Goal: Contribute content: Contribute content

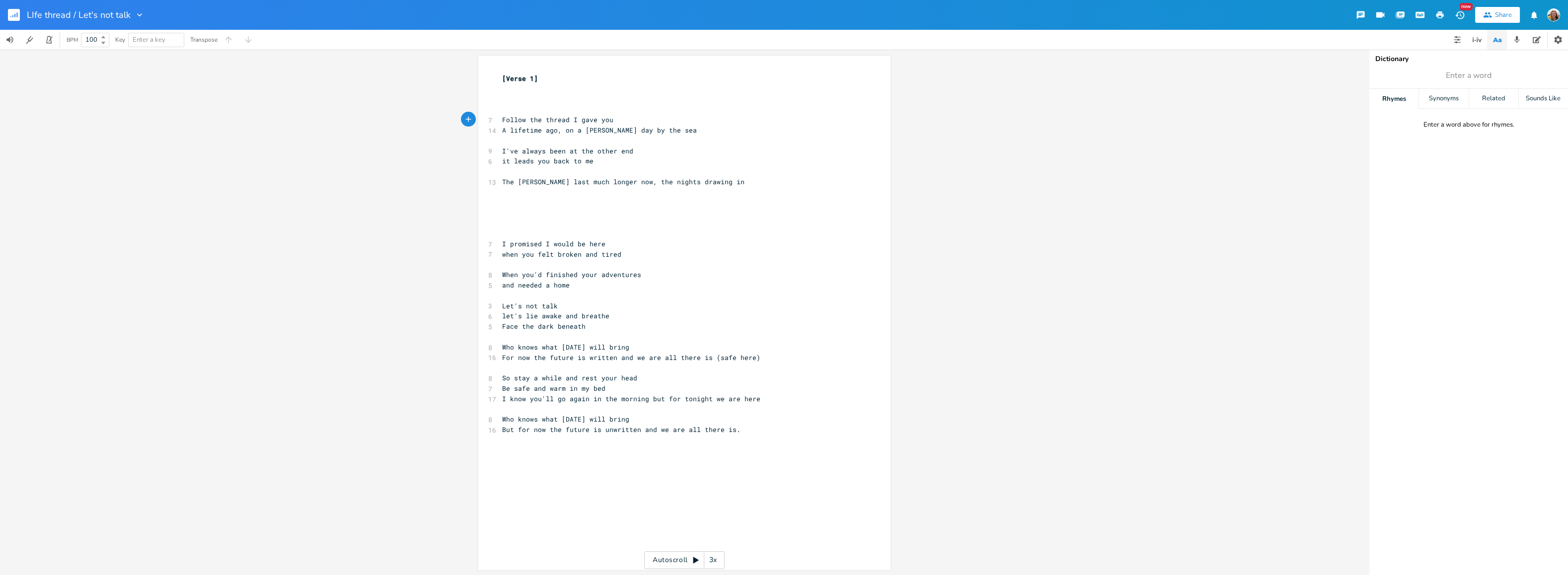
click at [553, 131] on span "A lifetime ago, on a [PERSON_NAME] day by the sea" at bounding box center [599, 130] width 195 height 9
type textarea "of [PERSON_NAME] ago"
type textarea "on a [PERSON_NAME] day"
drag, startPoint x: 668, startPoint y: 128, endPoint x: 604, endPoint y: 126, distance: 64.0
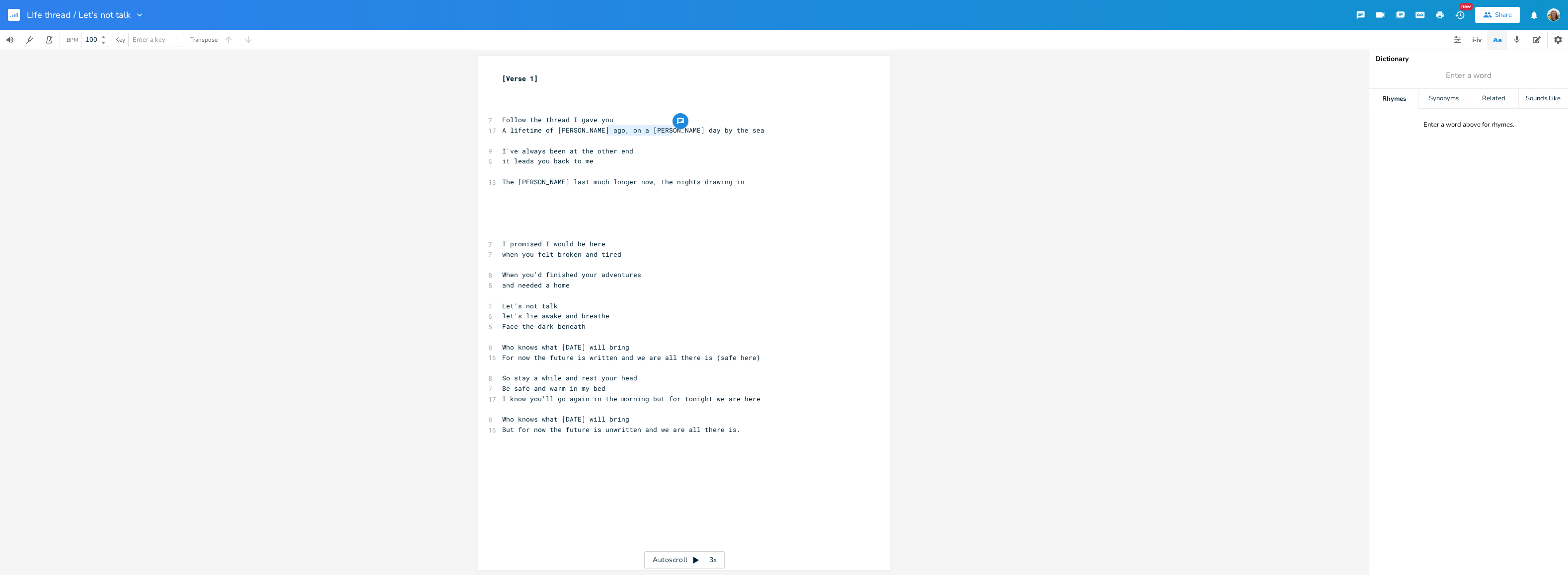
click at [604, 126] on span "A lifetime of [PERSON_NAME] ago, on a [PERSON_NAME] day by the sea" at bounding box center [633, 130] width 262 height 9
click at [589, 285] on pre "and needed a home" at bounding box center [680, 285] width 359 height 11
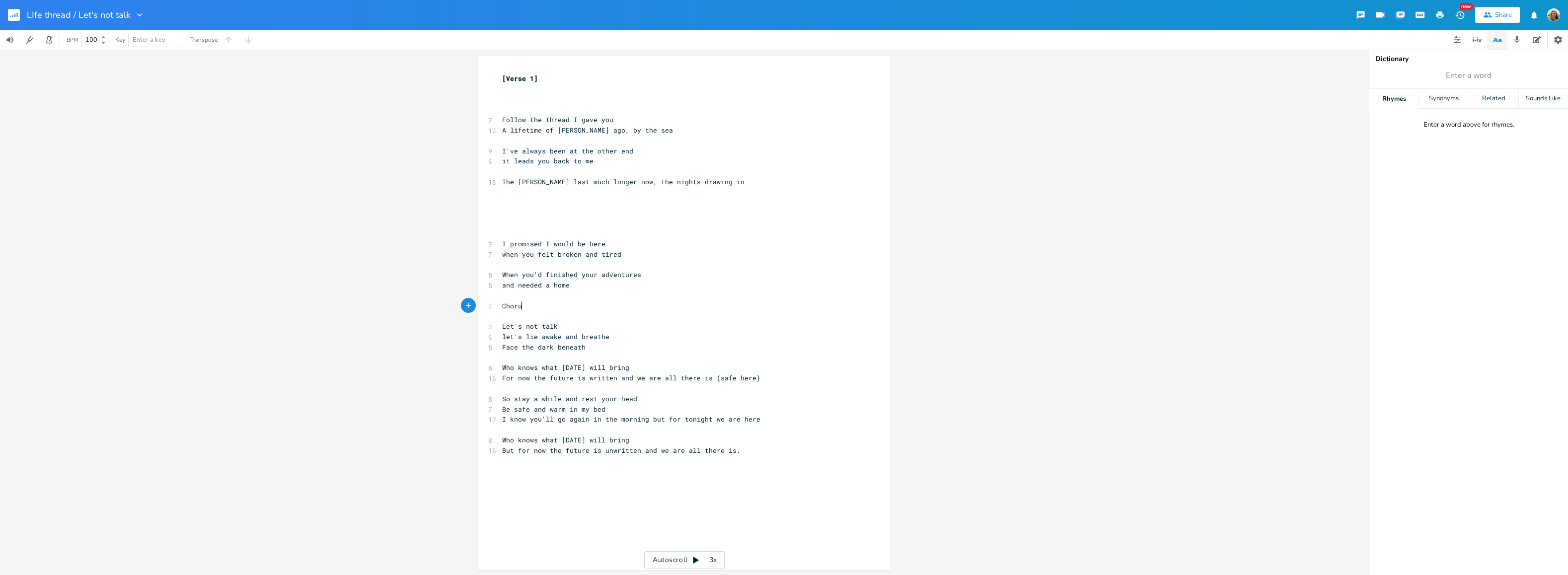
type textarea "Chorus"
type textarea "[chrous]"
click at [558, 210] on pre "​" at bounding box center [680, 213] width 359 height 11
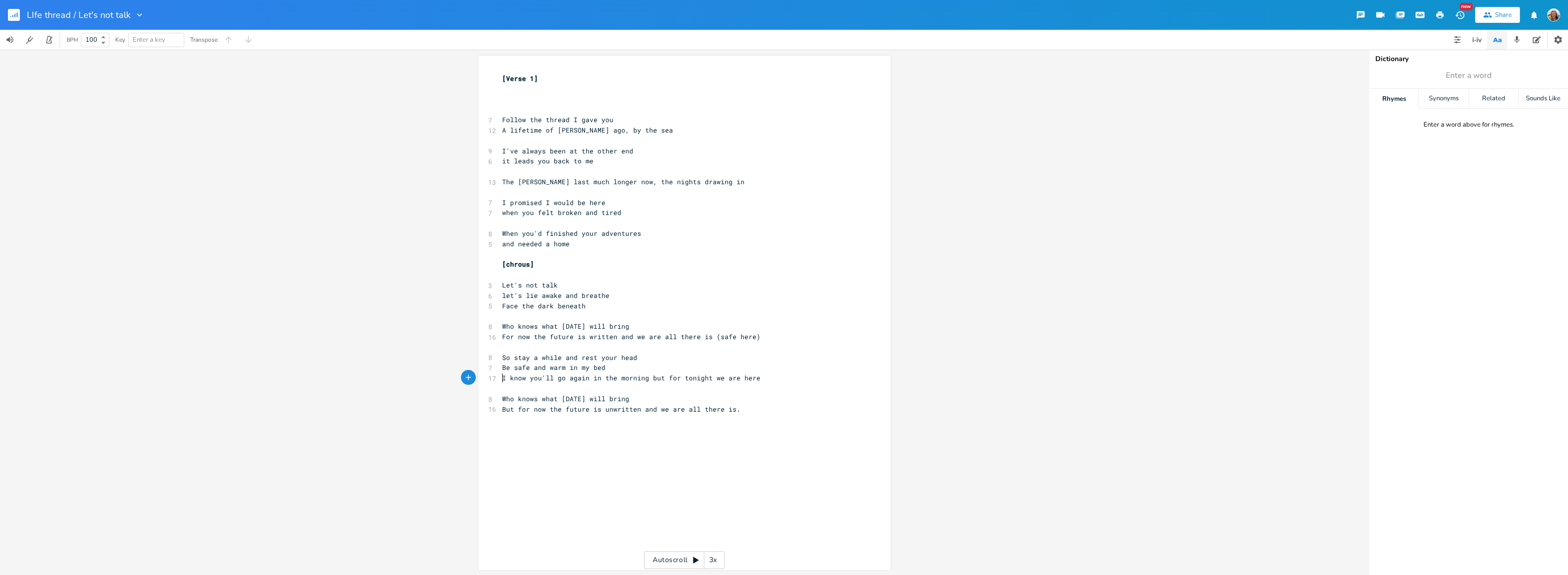
click at [500, 377] on pre "I know you'll go again in the morning but for tonight we are here" at bounding box center [680, 378] width 359 height 11
click at [744, 408] on pre "But for now the future is unwritten and we are all there is." at bounding box center [680, 409] width 359 height 11
type textarea "alte"
type textarea "breajk"
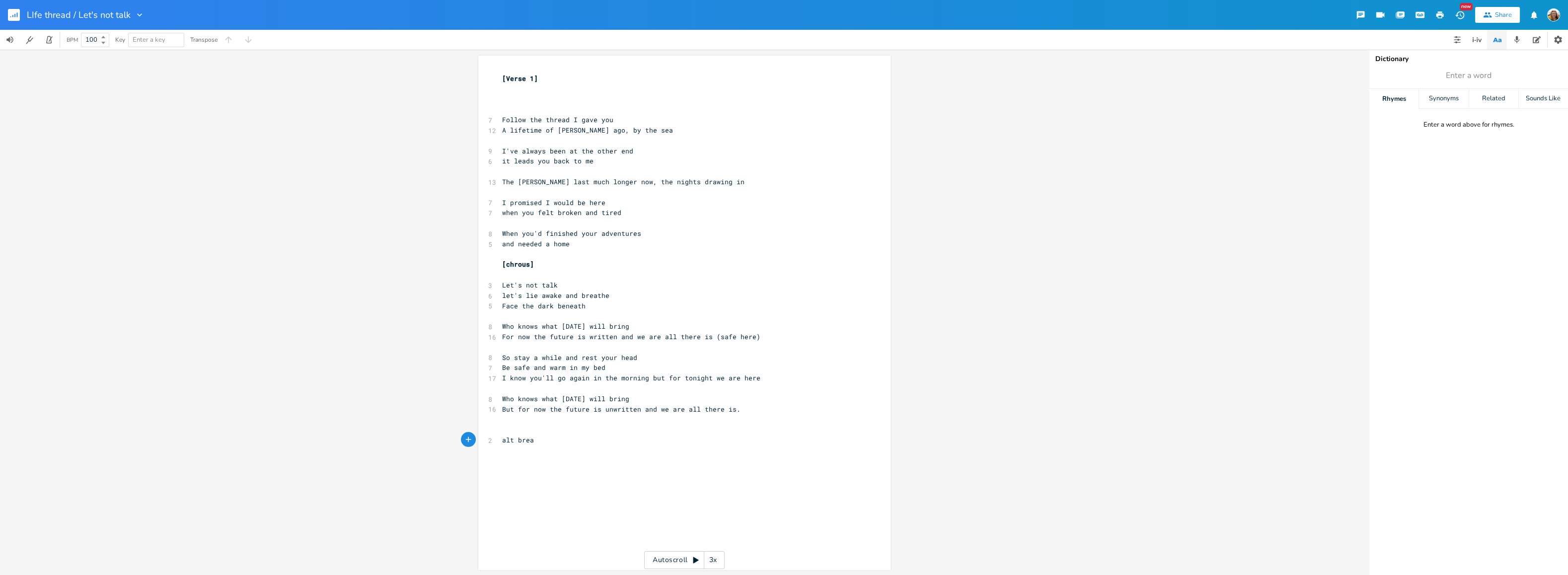
type textarea "k"
type textarea "in the morning, we'll be"
type textarea "when we eant"
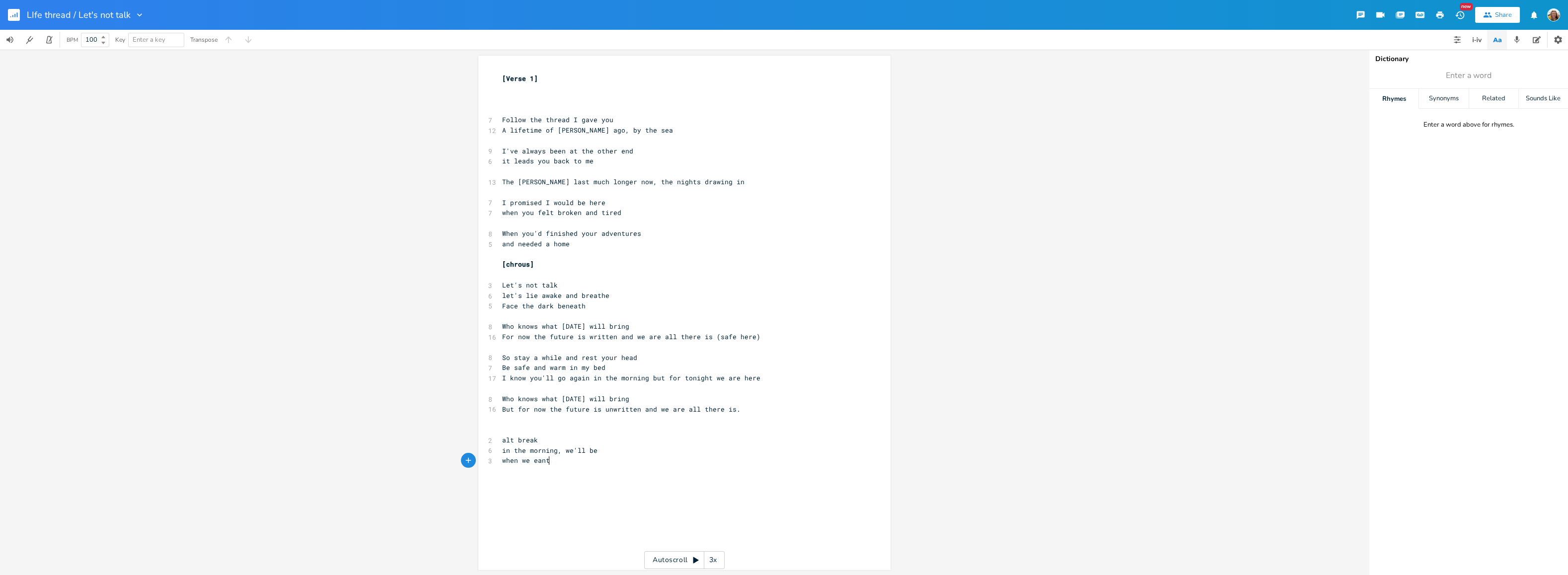
scroll to position [0, 41]
type textarea "want, we'll tsake"
type textarea "ake our chances"
type textarea "find a nother"
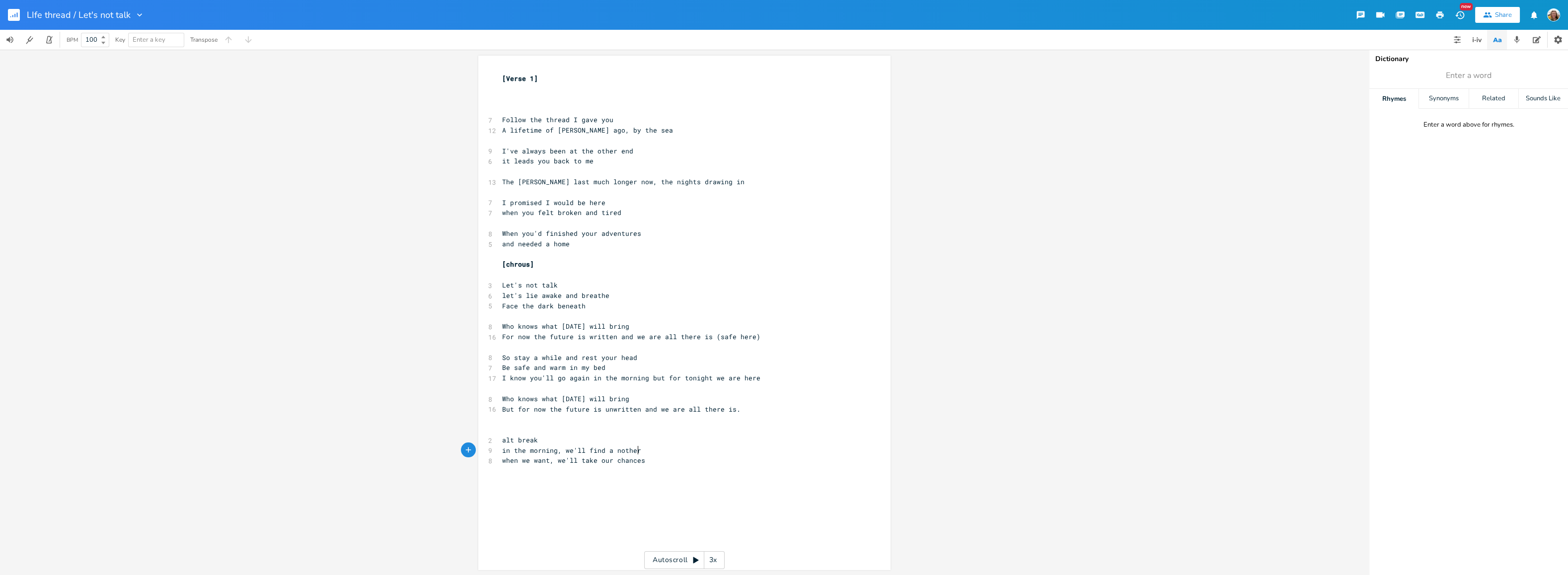
scroll to position [0, 37]
type textarea "nother way"
drag, startPoint x: 543, startPoint y: 462, endPoint x: 500, endPoint y: 456, distance: 43.4
click at [502, 456] on span "when we want, we'll take our chances" at bounding box center [574, 460] width 143 height 9
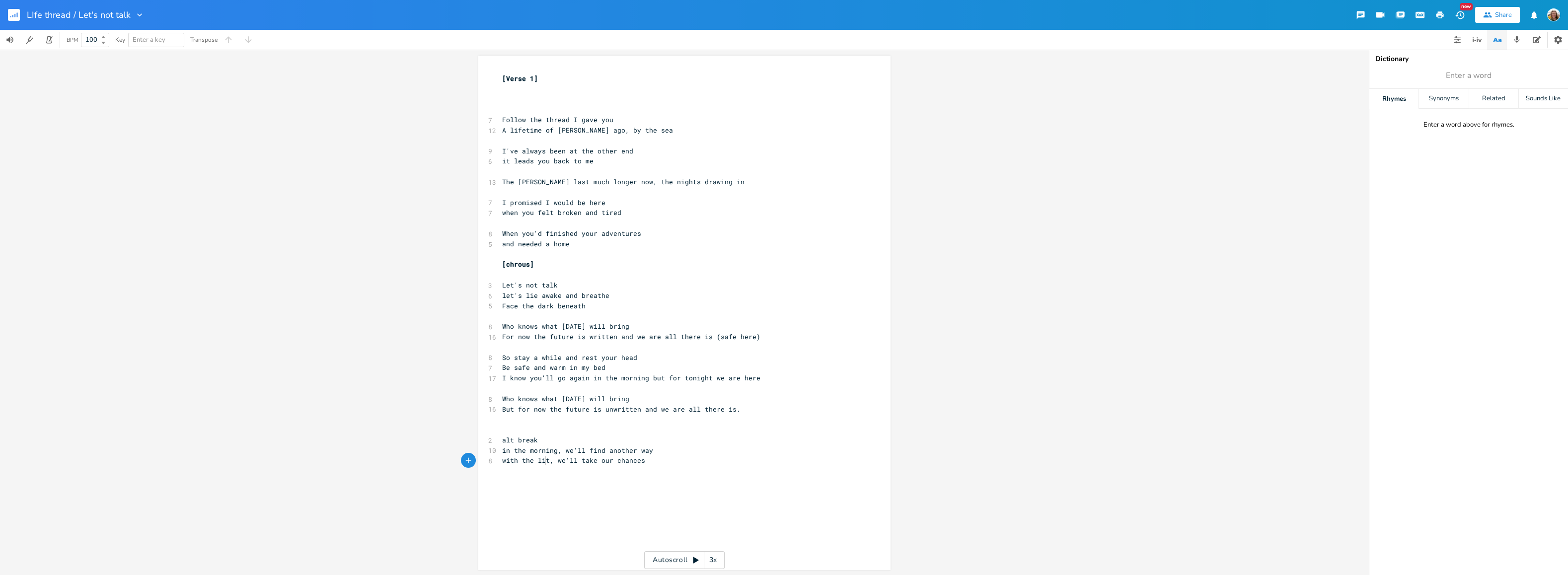
type textarea "with the light"
click at [543, 441] on pre "alt break" at bounding box center [680, 440] width 359 height 11
click at [664, 470] on pre "with the light, we'll take our chances" at bounding box center [680, 470] width 359 height 11
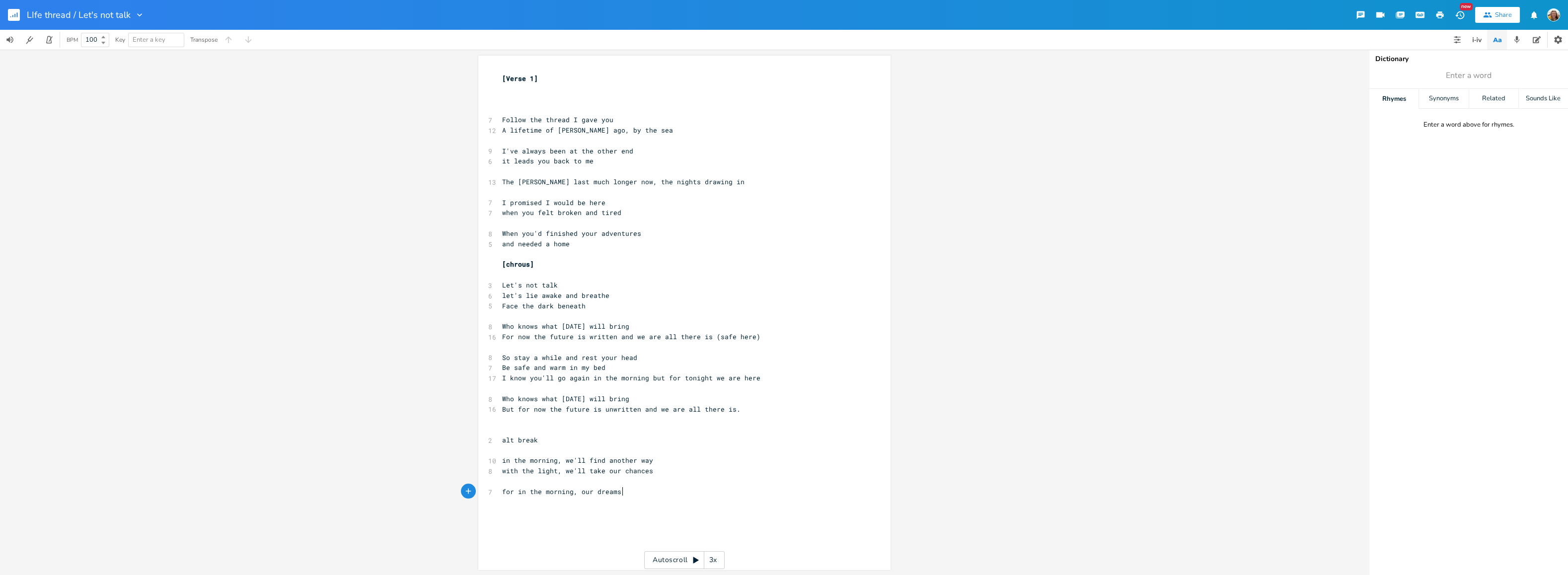
type textarea "for in the morning, our dreams with"
type textarea "ll still be there"
drag, startPoint x: 724, startPoint y: 487, endPoint x: 722, endPoint y: 495, distance: 8.2
click at [723, 493] on pre "for in the morning, our dreams will still be there" at bounding box center [680, 492] width 359 height 11
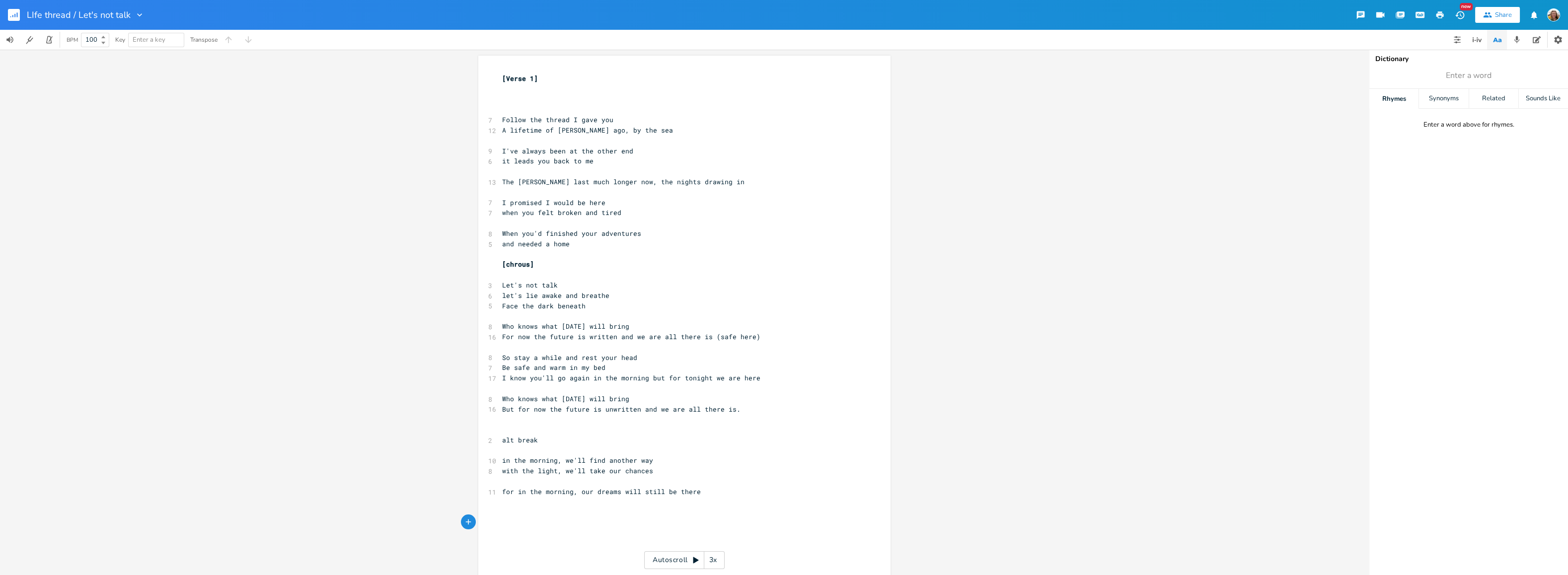
type textarea "o"
type textarea "it's been a lon"
type textarea "g [PERSON_NAME]"
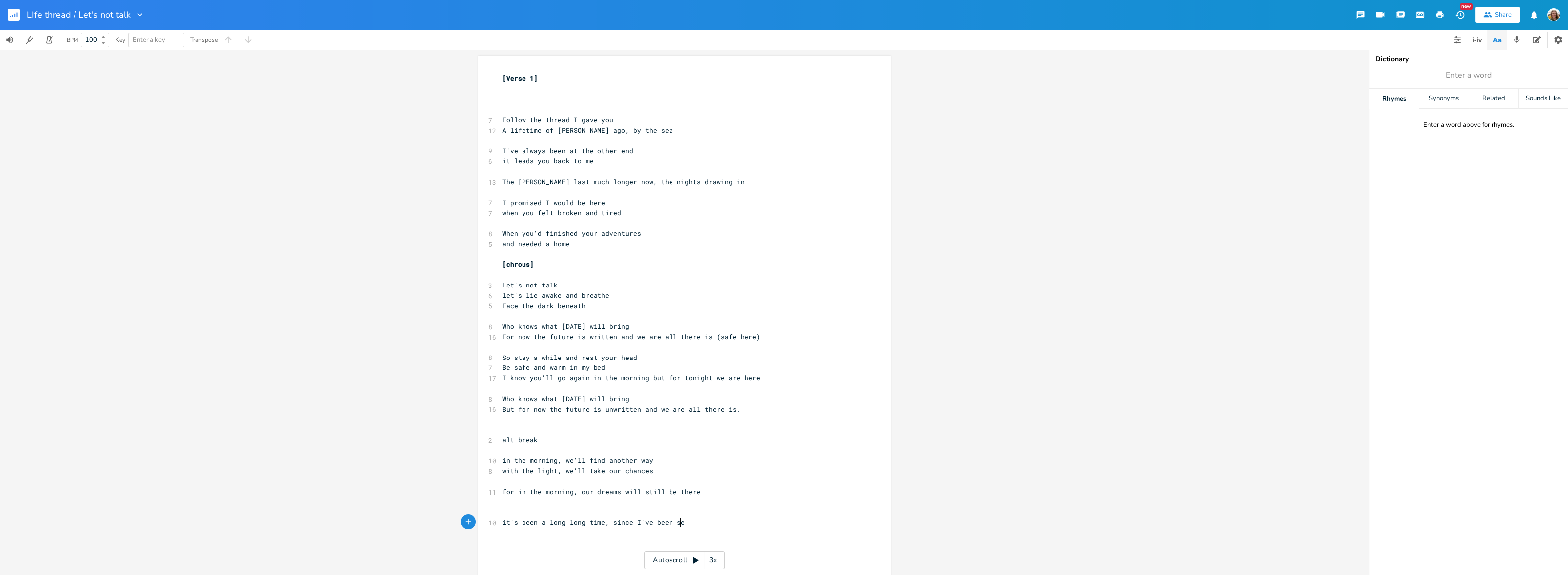
type textarea "long time, since I've been seen"
type textarea "will you be"
click at [15, 16] on icon "button" at bounding box center [15, 16] width 1 height 4
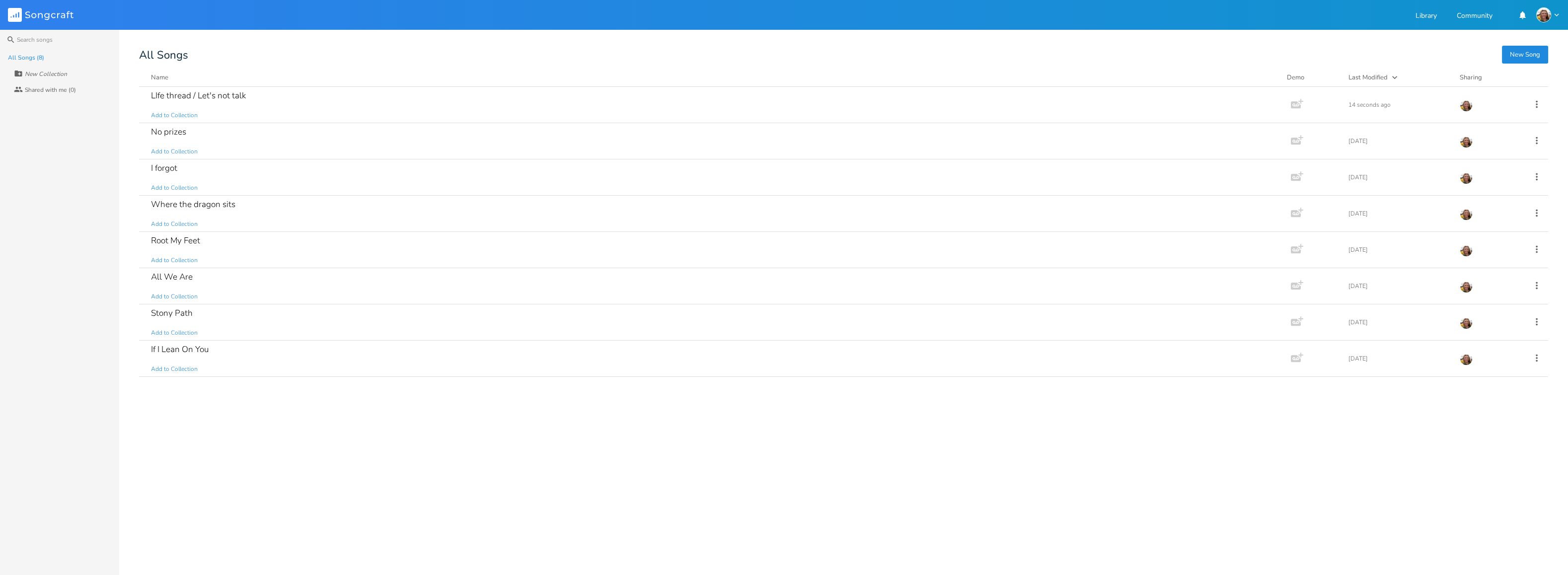
click at [1526, 56] on button "New Song" at bounding box center [1525, 54] width 46 height 18
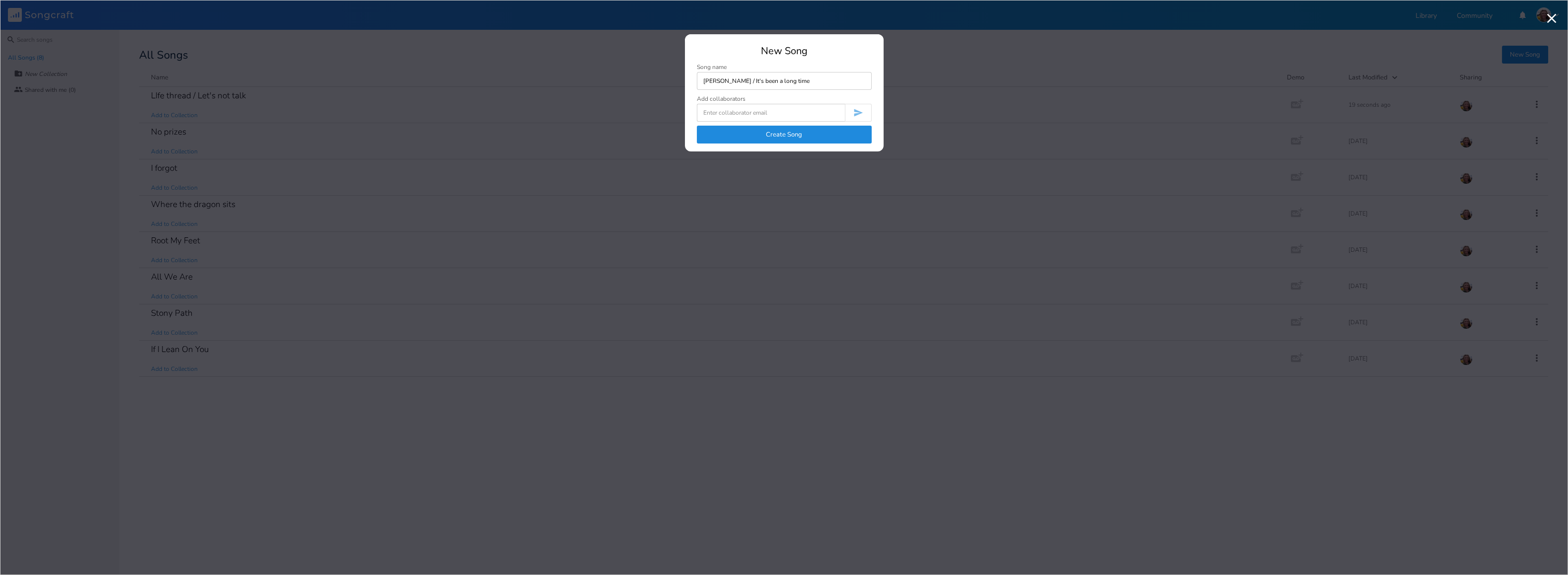
type input "[PERSON_NAME] / It's been a long time"
click at [789, 142] on button "Create Song" at bounding box center [784, 134] width 175 height 18
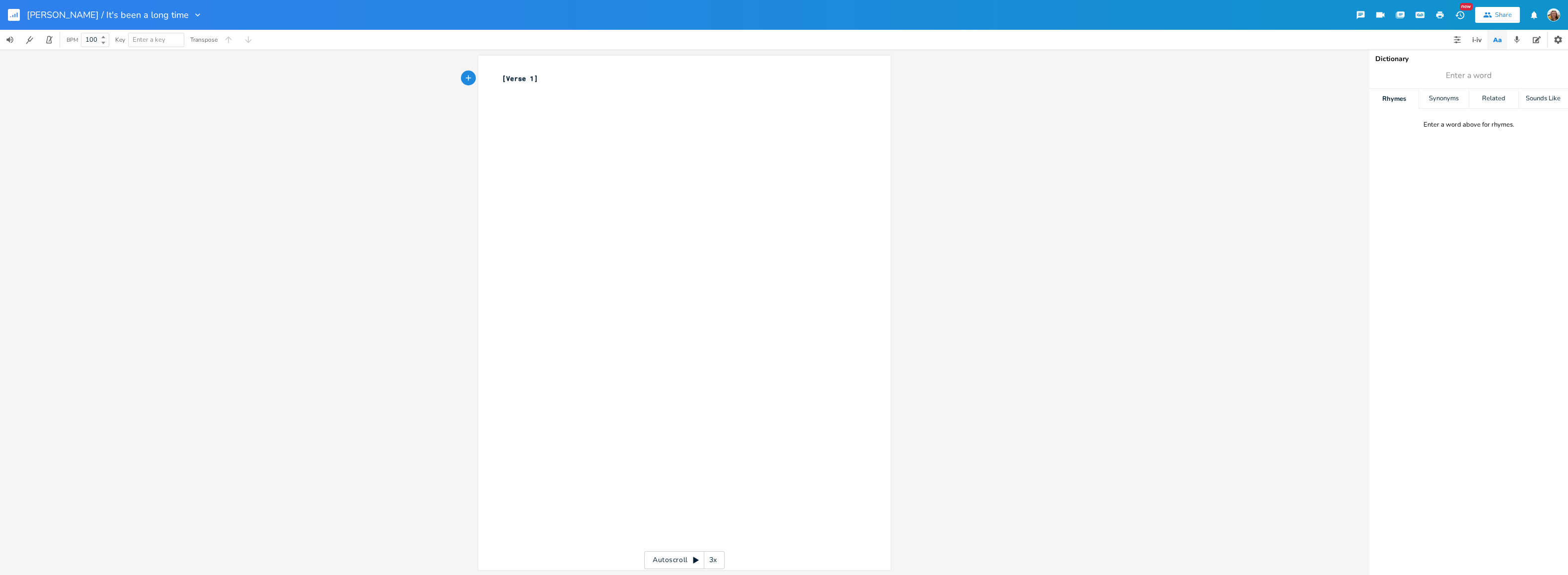
click at [15, 12] on rect "button" at bounding box center [14, 14] width 12 height 12
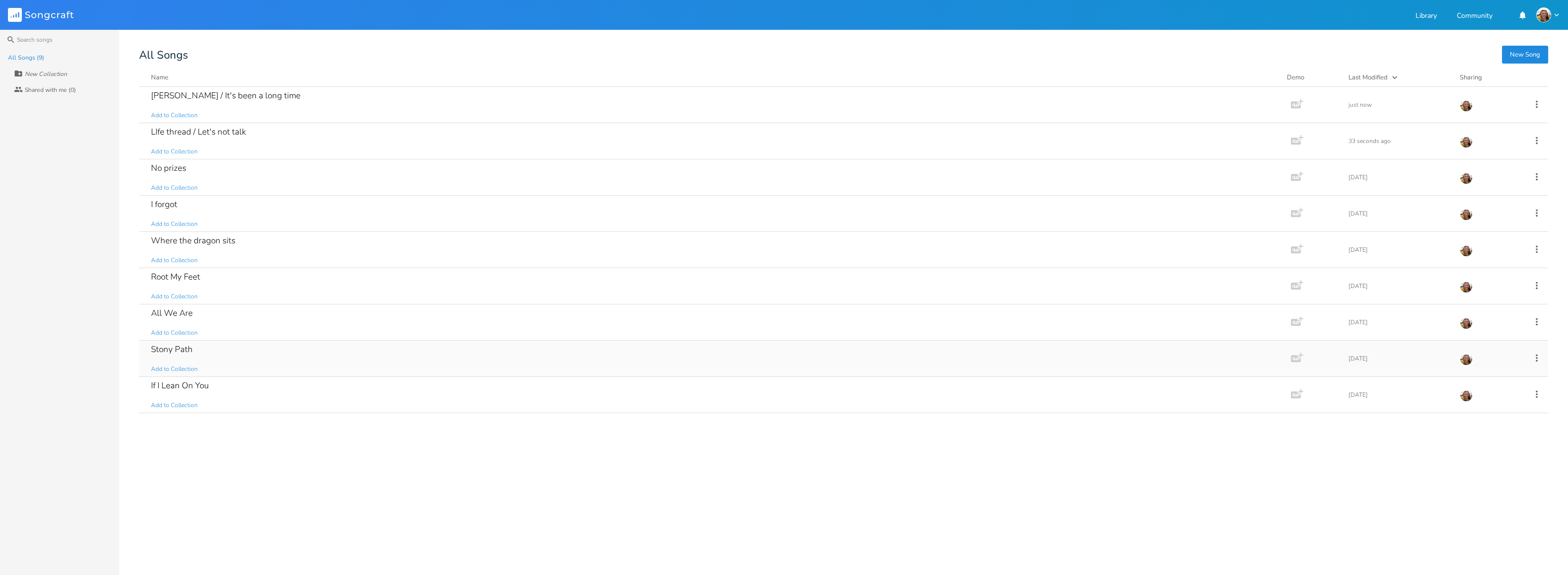
click at [194, 348] on div "Stony Path Add to Collection" at bounding box center [713, 358] width 1124 height 35
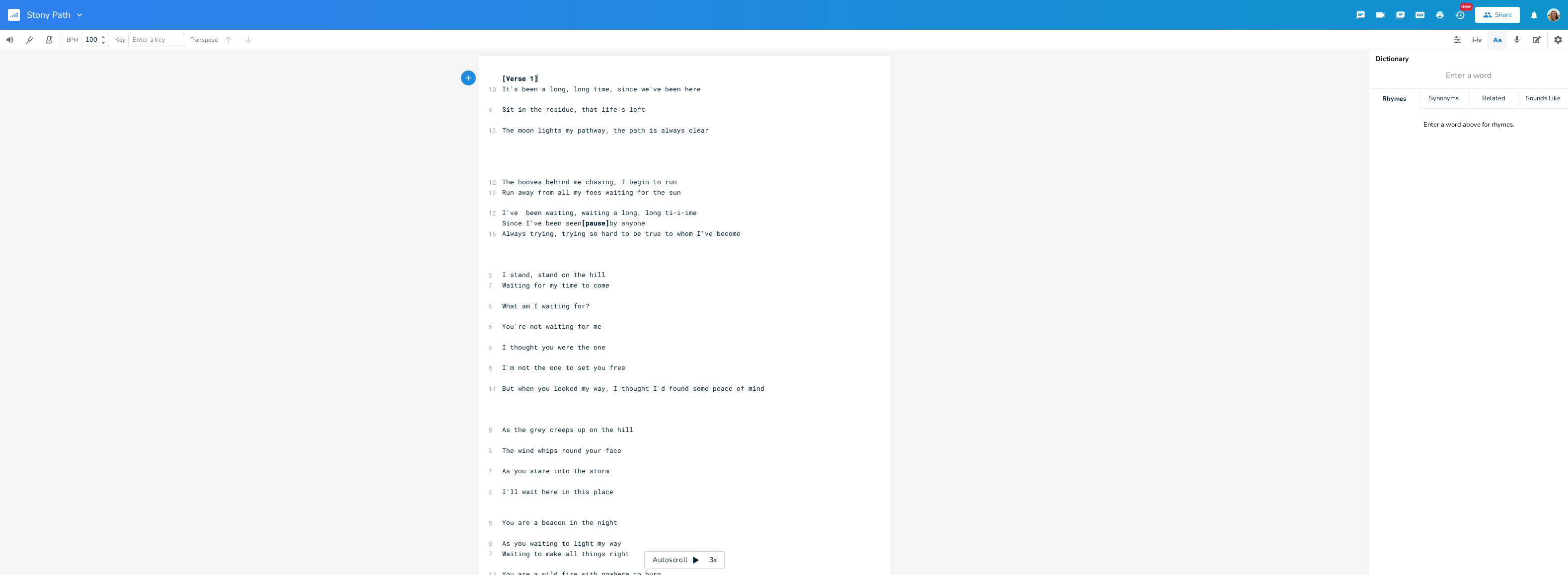
click at [14, 17] on rect "button" at bounding box center [14, 14] width 12 height 12
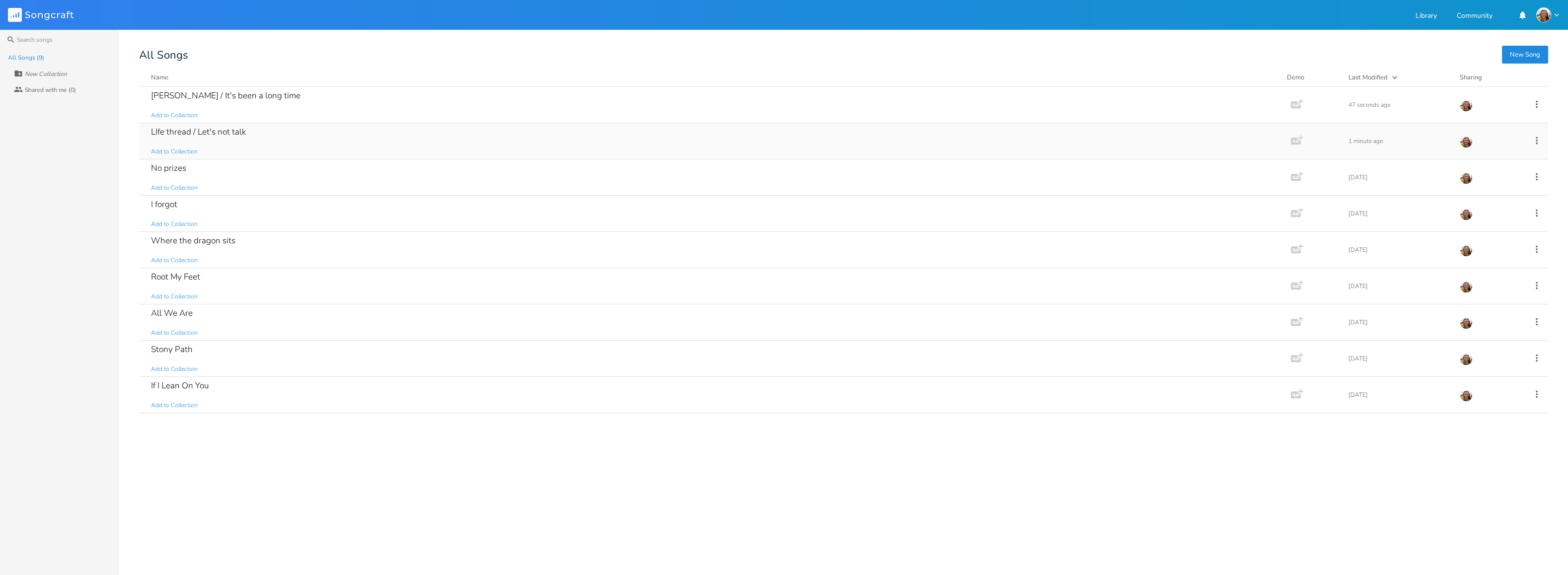
click at [219, 136] on div "LIfe thread / Let's not talk" at bounding box center [199, 132] width 95 height 9
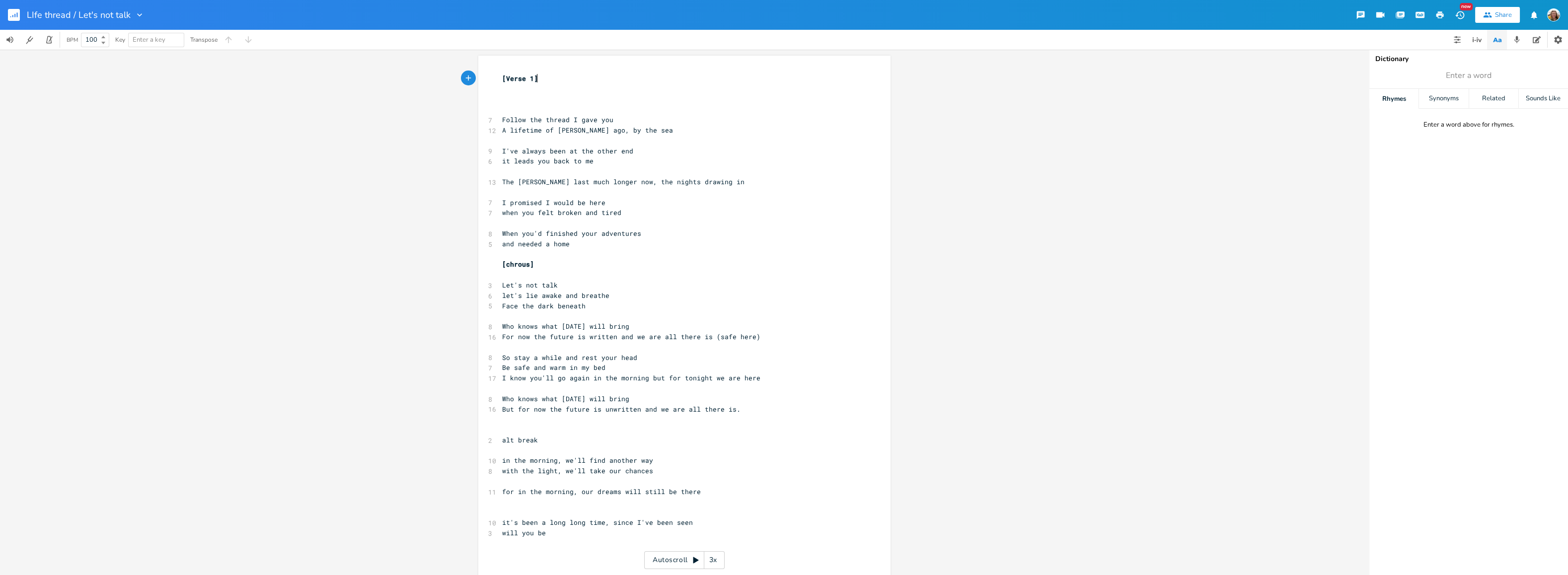
scroll to position [45, 0]
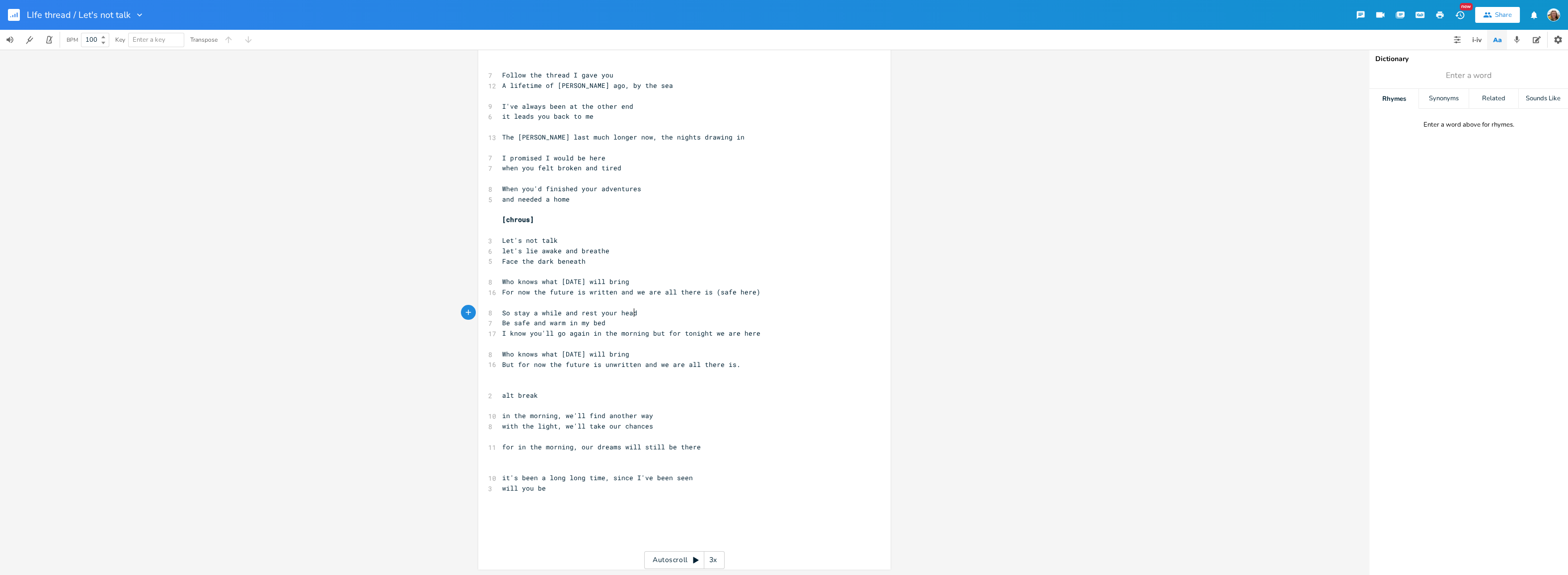
click at [647, 308] on pre "So stay a while and rest your head" at bounding box center [680, 313] width 359 height 11
type textarea "on my body. my love"
type textarea ", my love"
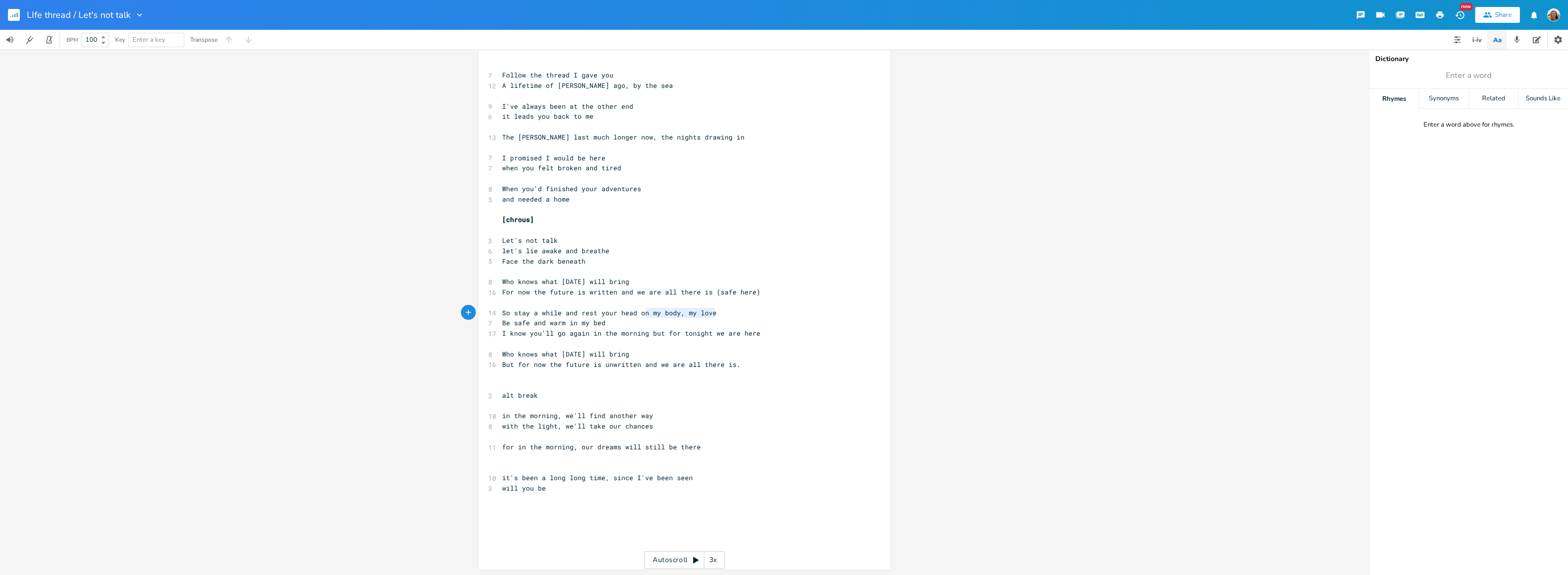
type textarea "on my body, my love"
drag, startPoint x: 715, startPoint y: 312, endPoint x: 631, endPoint y: 309, distance: 84.1
click at [631, 309] on pre "So stay a while and rest your head on my body, my love" at bounding box center [680, 313] width 359 height 11
click at [616, 324] on pre "Be safe and warm in my bed" at bounding box center [680, 323] width 359 height 11
click at [533, 302] on pre "​" at bounding box center [680, 302] width 359 height 11
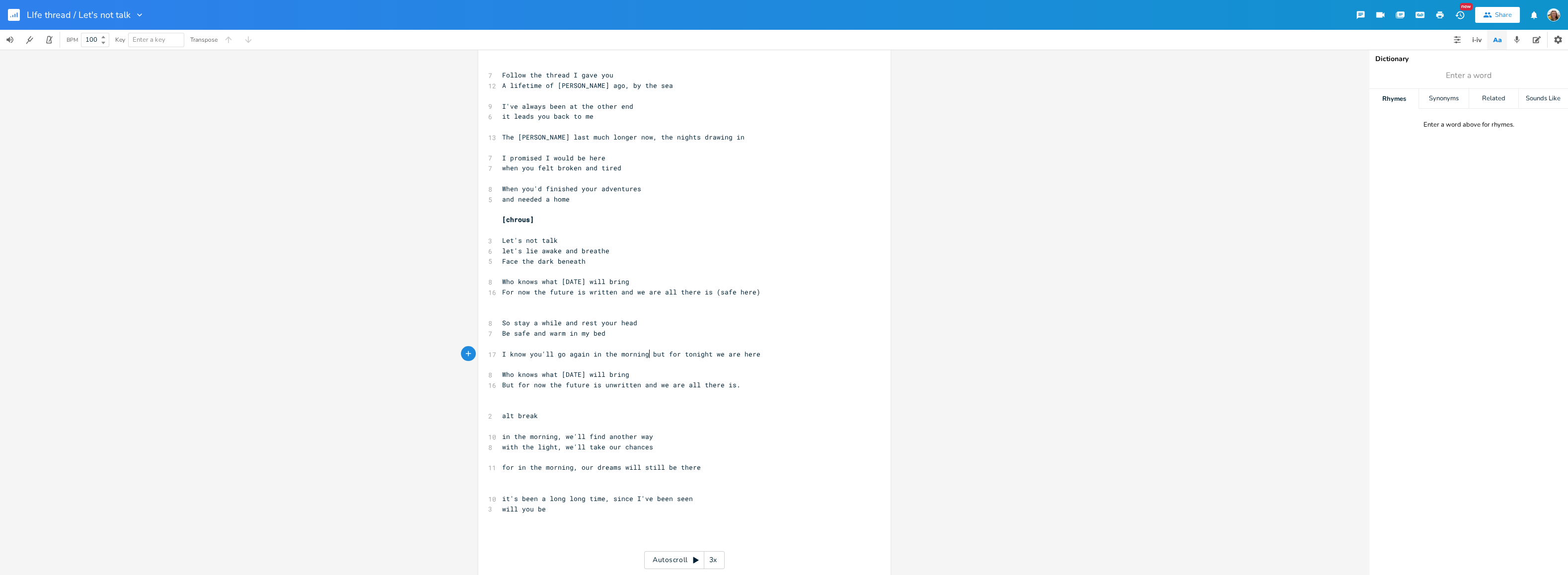
drag, startPoint x: 647, startPoint y: 353, endPoint x: 692, endPoint y: 345, distance: 45.7
click at [650, 351] on span "I know you'll go again in the morning but for tonight we are here" at bounding box center [631, 354] width 258 height 9
type textarea "b"
click at [647, 354] on span "I know you'll go again in the morning but for tonight we are here" at bounding box center [631, 354] width 258 height 9
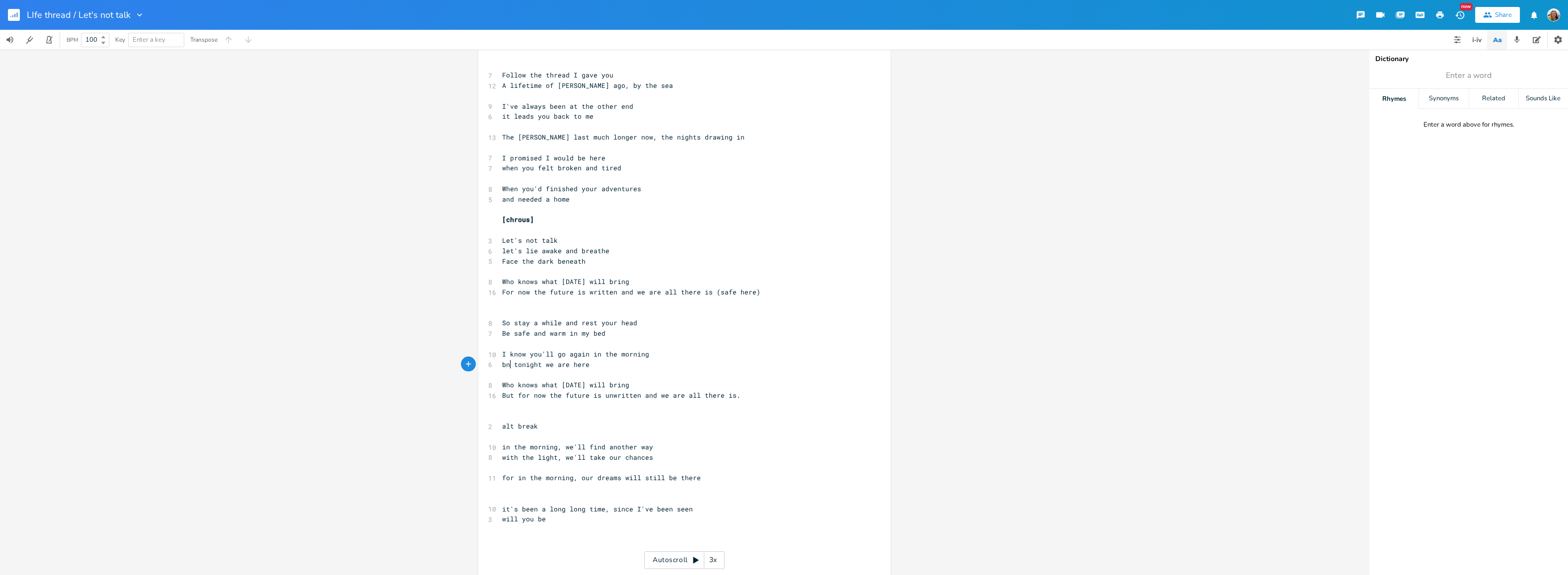
type textarea "bnu"
type textarea "ut"
click at [621, 363] on pre "but tonight we are here" at bounding box center [680, 365] width 359 height 11
click at [655, 324] on pre "So stay a while and rest your head" at bounding box center [680, 323] width 359 height 11
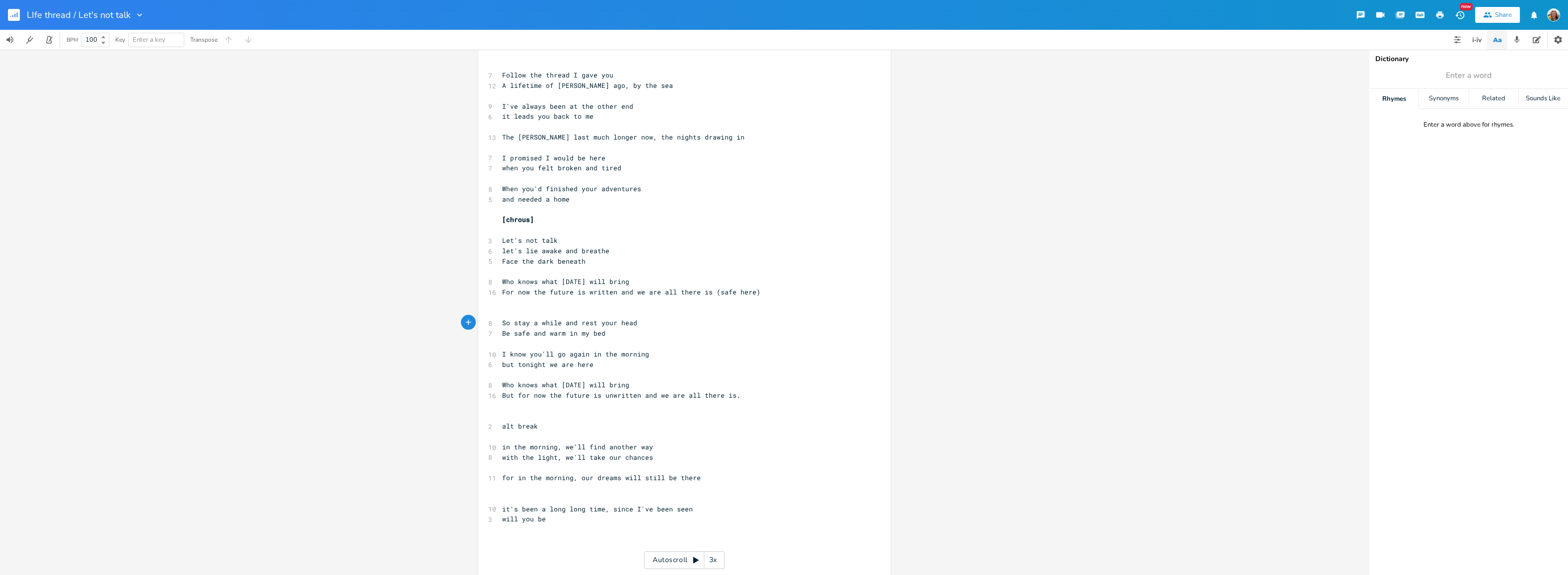
click at [650, 333] on pre "Be safe and warm in my bed" at bounding box center [680, 333] width 359 height 11
type textarea "So rest your hear"
type textarea "d and stya"
type textarea "ay a while)"
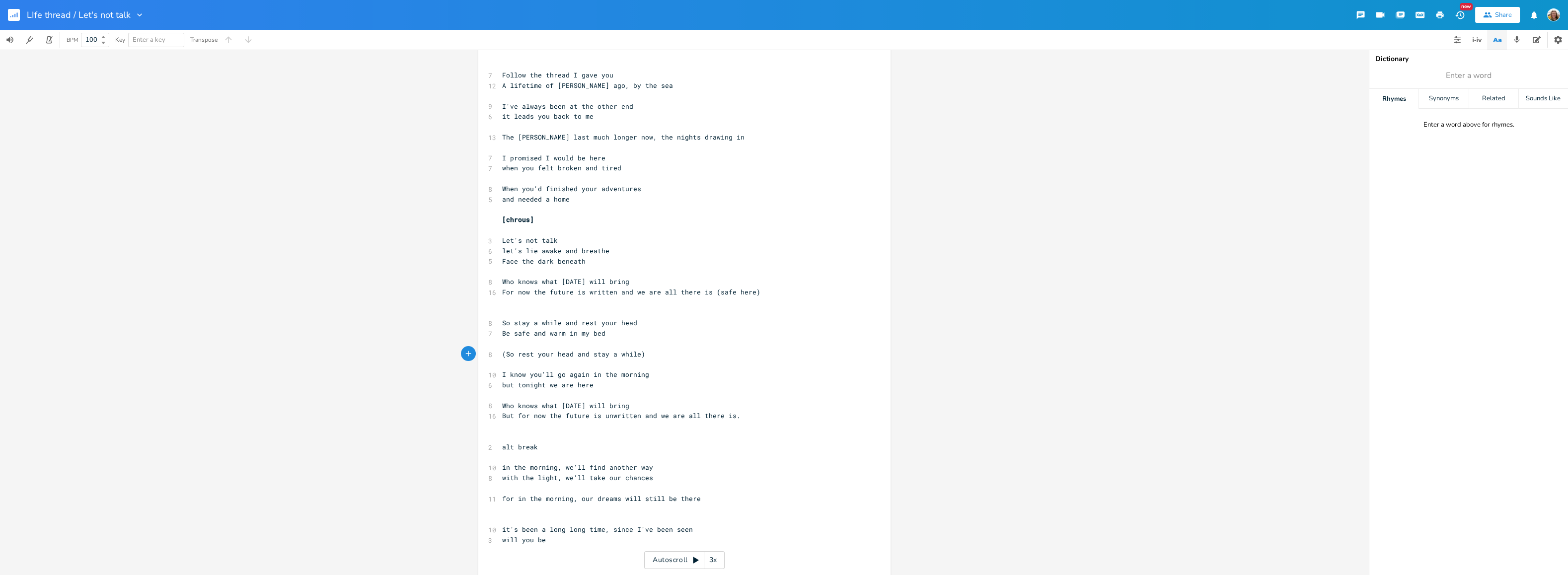
type textarea "("
click at [21, 14] on button "button" at bounding box center [18, 15] width 20 height 24
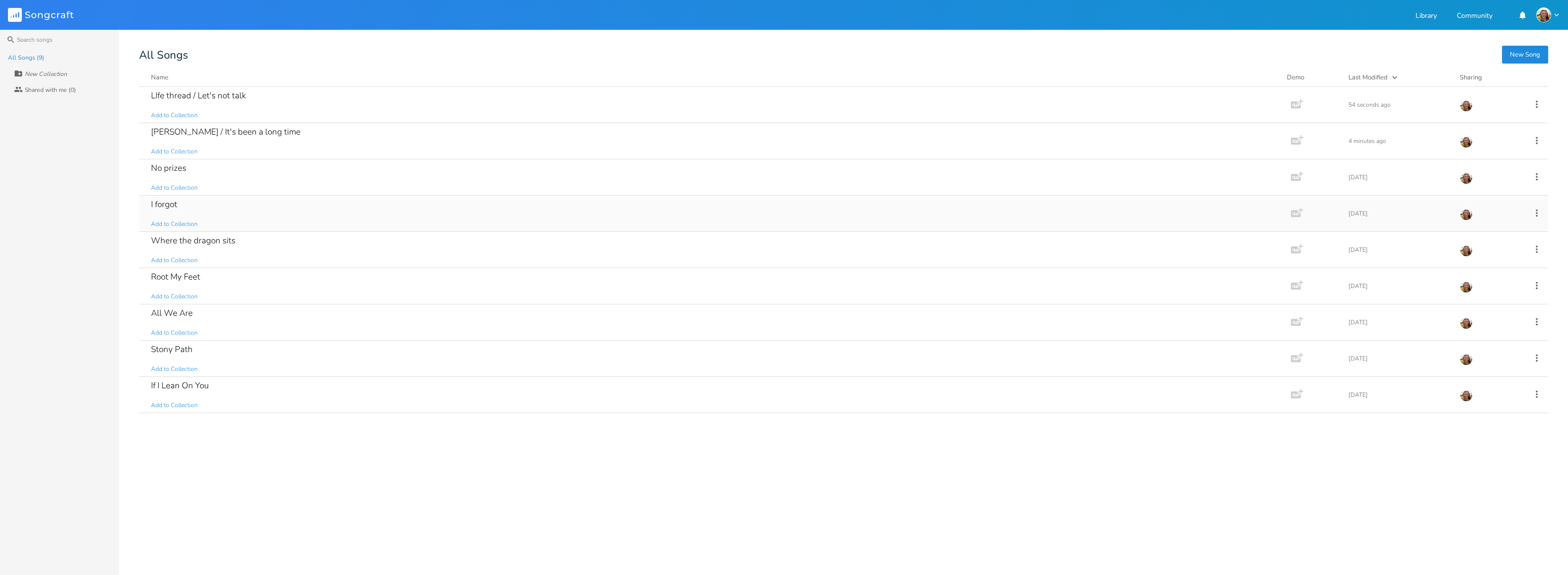
click at [172, 201] on div "I forgot" at bounding box center [164, 205] width 26 height 9
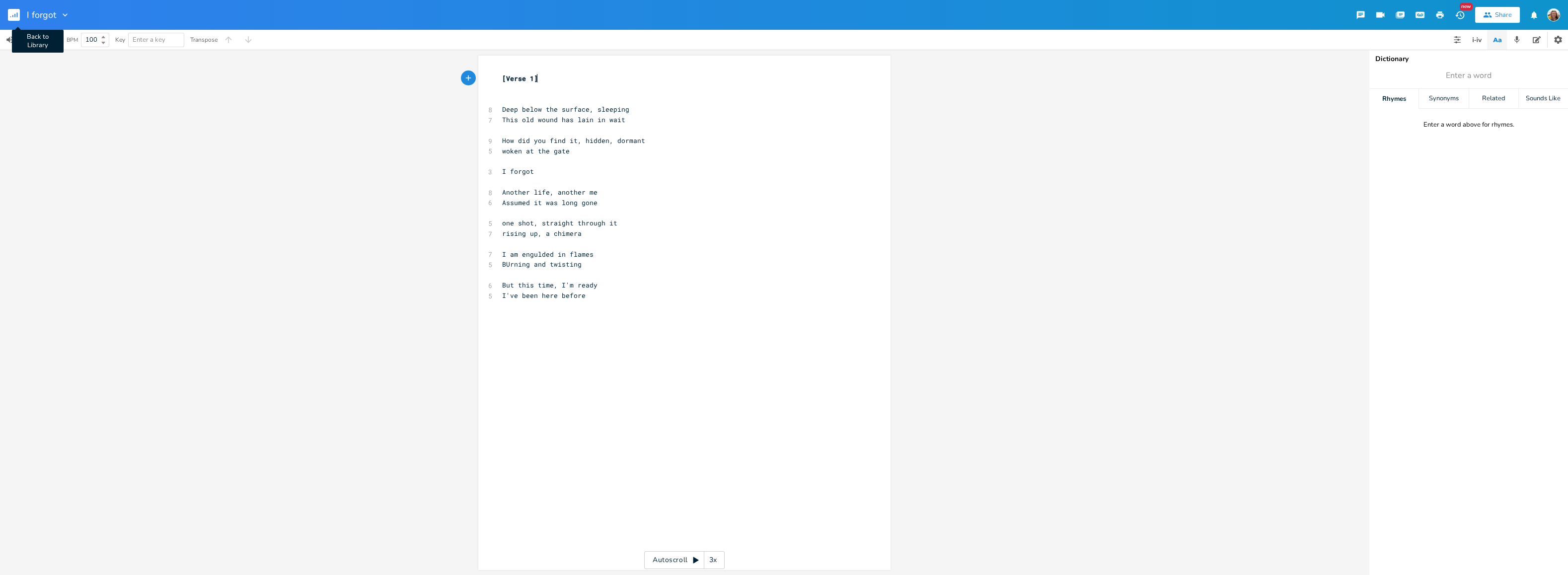
click at [17, 12] on g "button" at bounding box center [14, 14] width 12 height 12
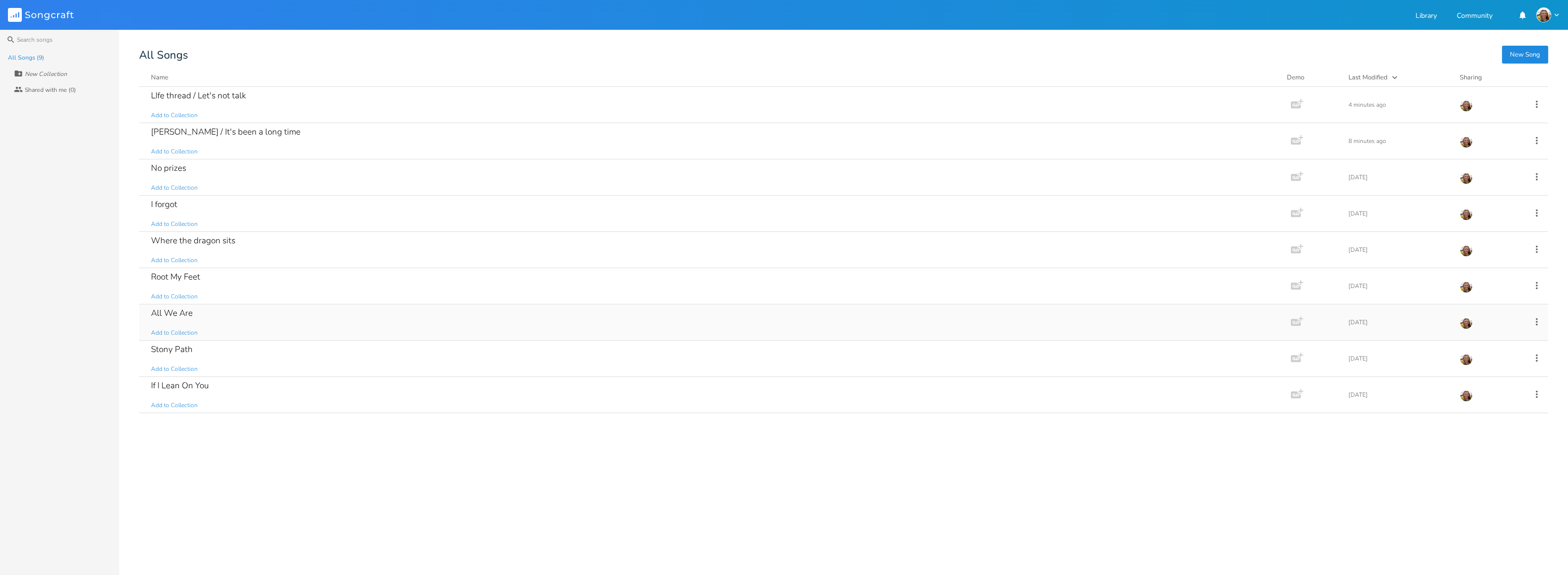
click at [181, 316] on div "All We Are" at bounding box center [172, 313] width 42 height 9
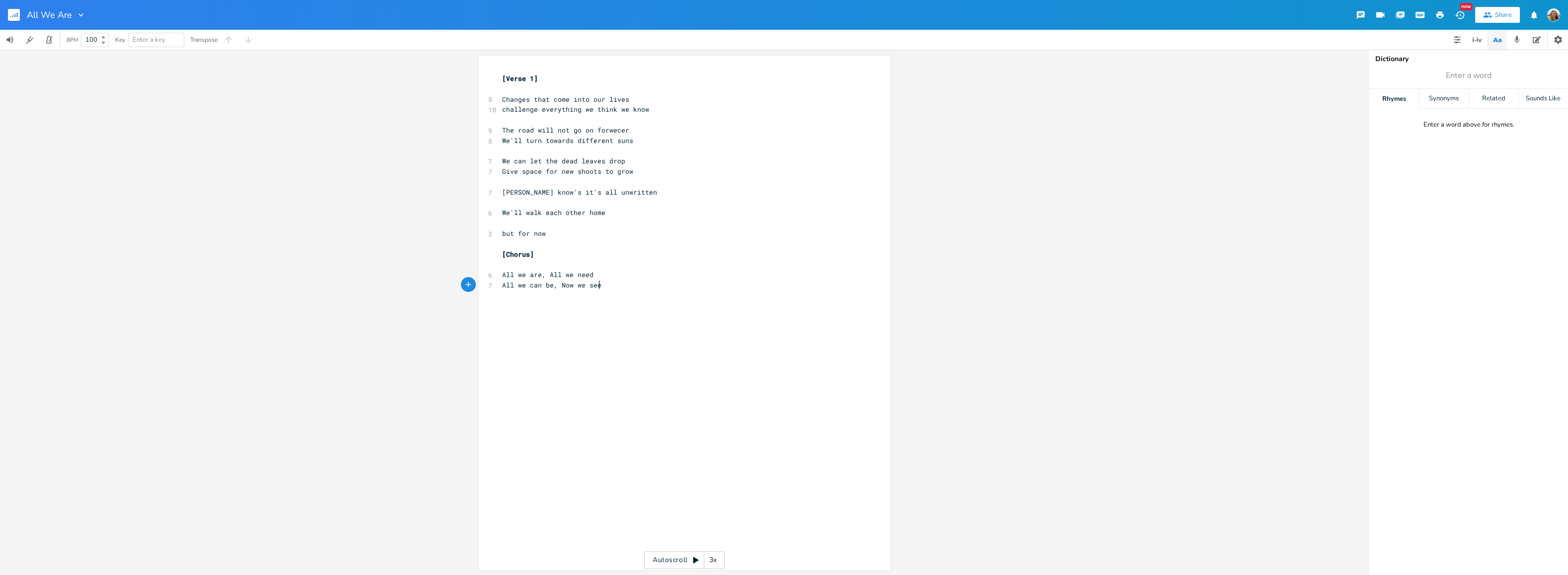
click at [625, 289] on pre "All we can be, Now we see" at bounding box center [680, 285] width 359 height 11
type textarea "we are what is left behind"
type textarea "we won't be the same as [DATE]"
type textarea "when time chances in our live"
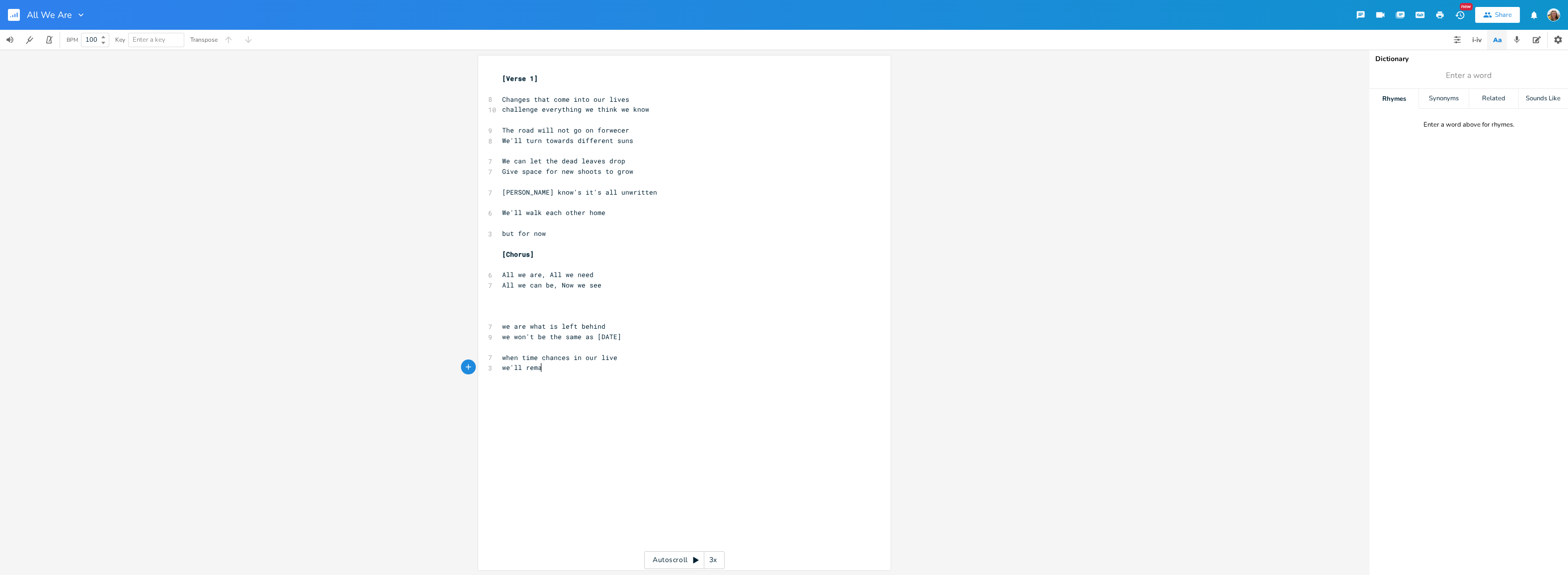
type textarea "we'll remain"
click at [651, 107] on pre "challenge everything we think we know" at bounding box center [680, 110] width 359 height 11
type textarea "When we keep this line we're travl"
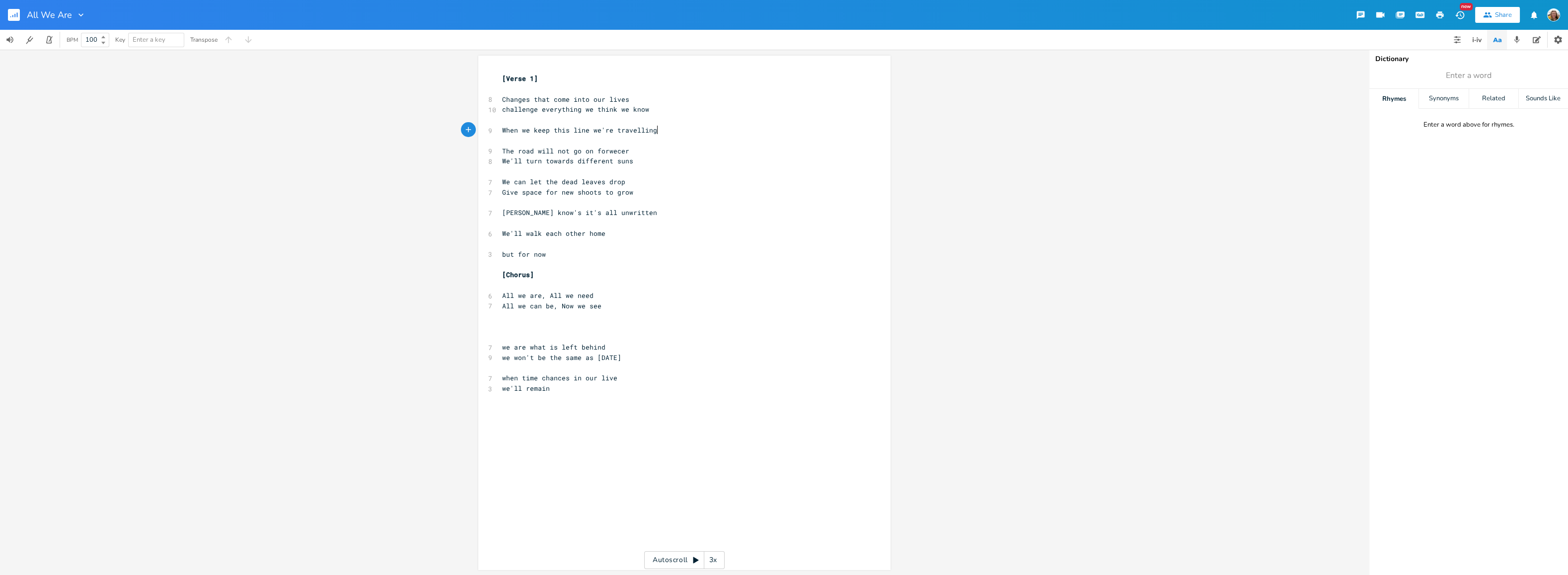
type textarea "[PERSON_NAME] on"
type textarea "kn"
type textarea "No-one knows"
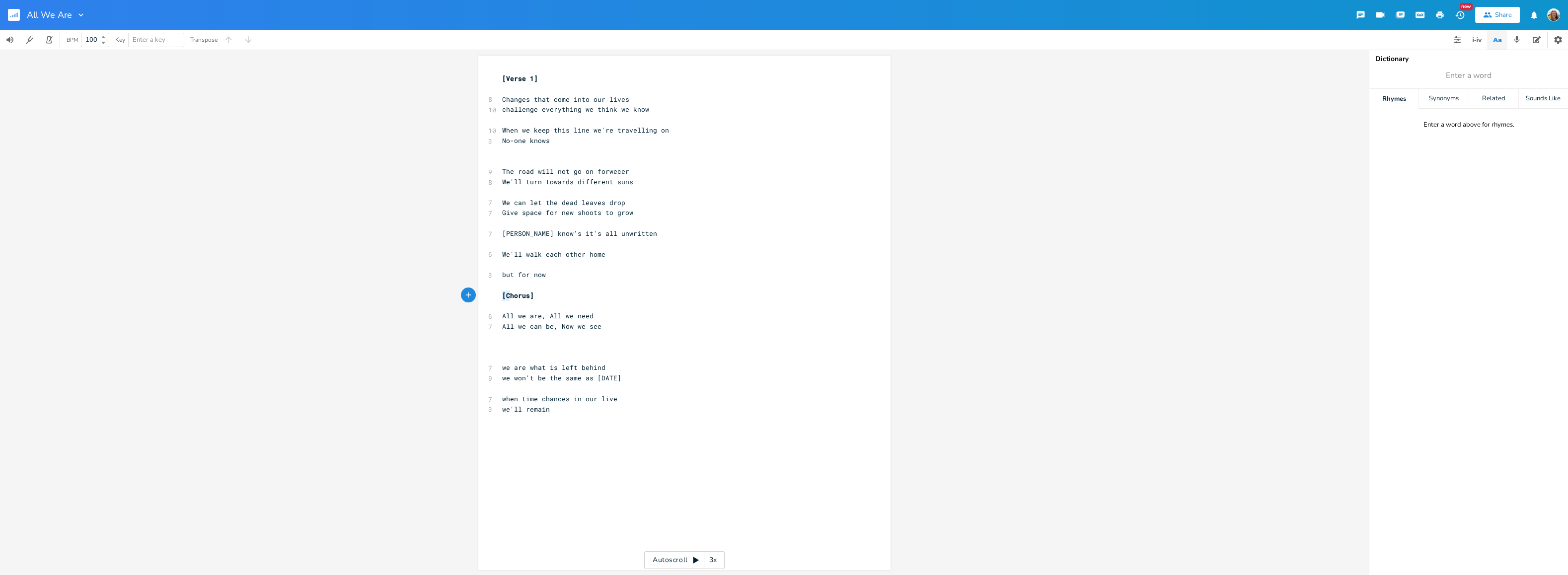
type textarea "[Chorus] All we are, All we need All we can be, Now we see"
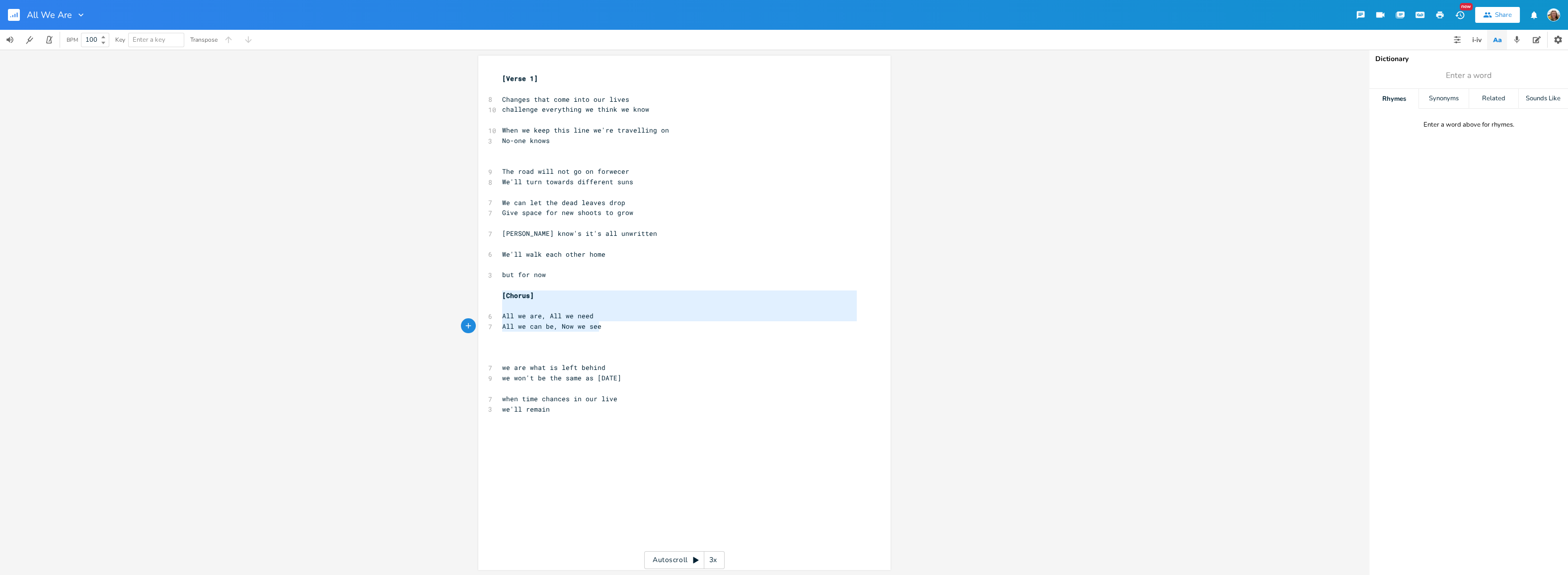
drag, startPoint x: 498, startPoint y: 293, endPoint x: 657, endPoint y: 323, distance: 161.8
click at [657, 323] on div "[Verse 1] ​ 8 Changes that come into our lives 10 challenge everything we think…" at bounding box center [680, 269] width 359 height 392
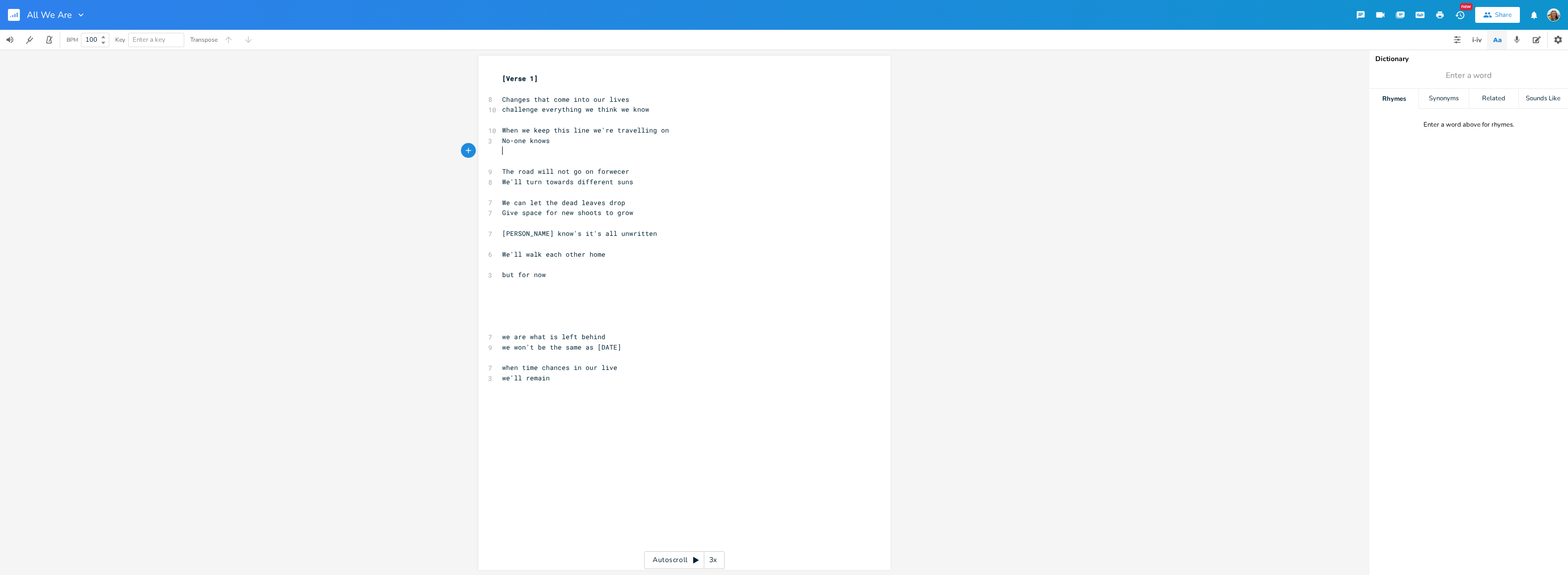
click at [567, 149] on pre "​" at bounding box center [680, 151] width 359 height 11
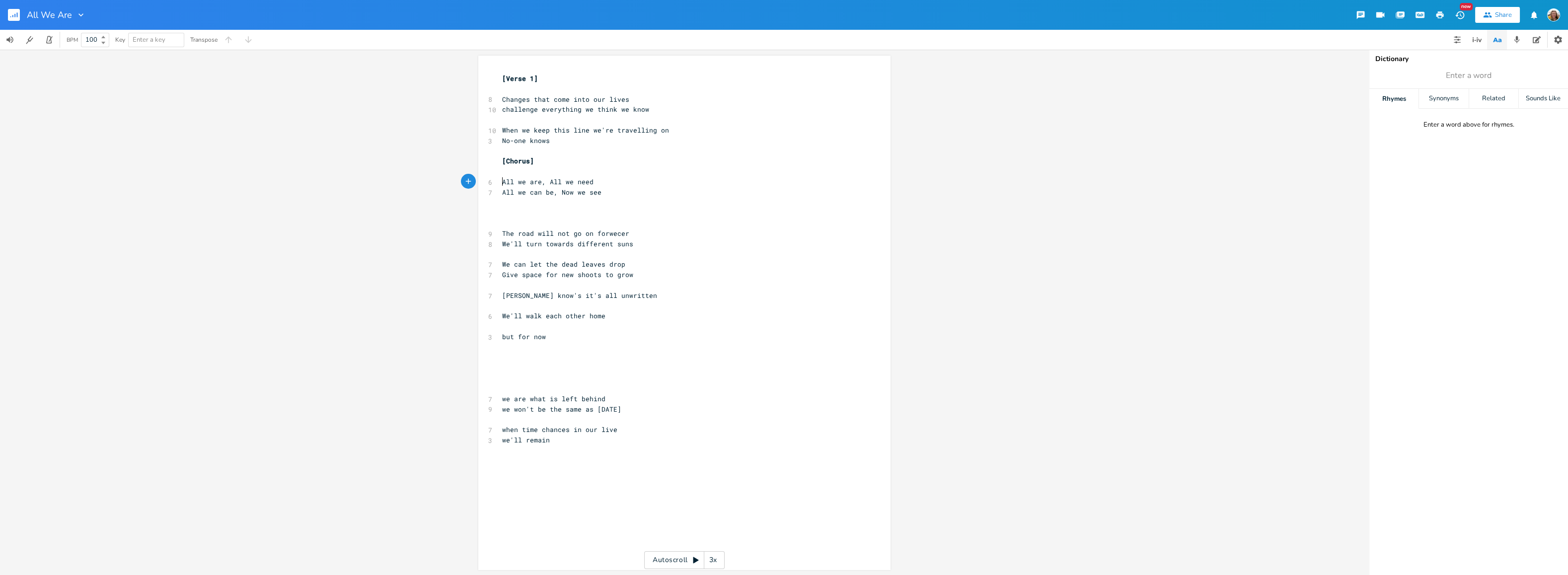
type textarea "All we are, All we need All we can be, Now we see"
drag, startPoint x: 499, startPoint y: 178, endPoint x: 615, endPoint y: 193, distance: 117.0
click at [615, 193] on div "[Verse 1] ​ 8 Changes that come into our lives 10 challenge everything we think…" at bounding box center [680, 285] width 359 height 424
click at [544, 209] on pre "​" at bounding box center [680, 213] width 359 height 11
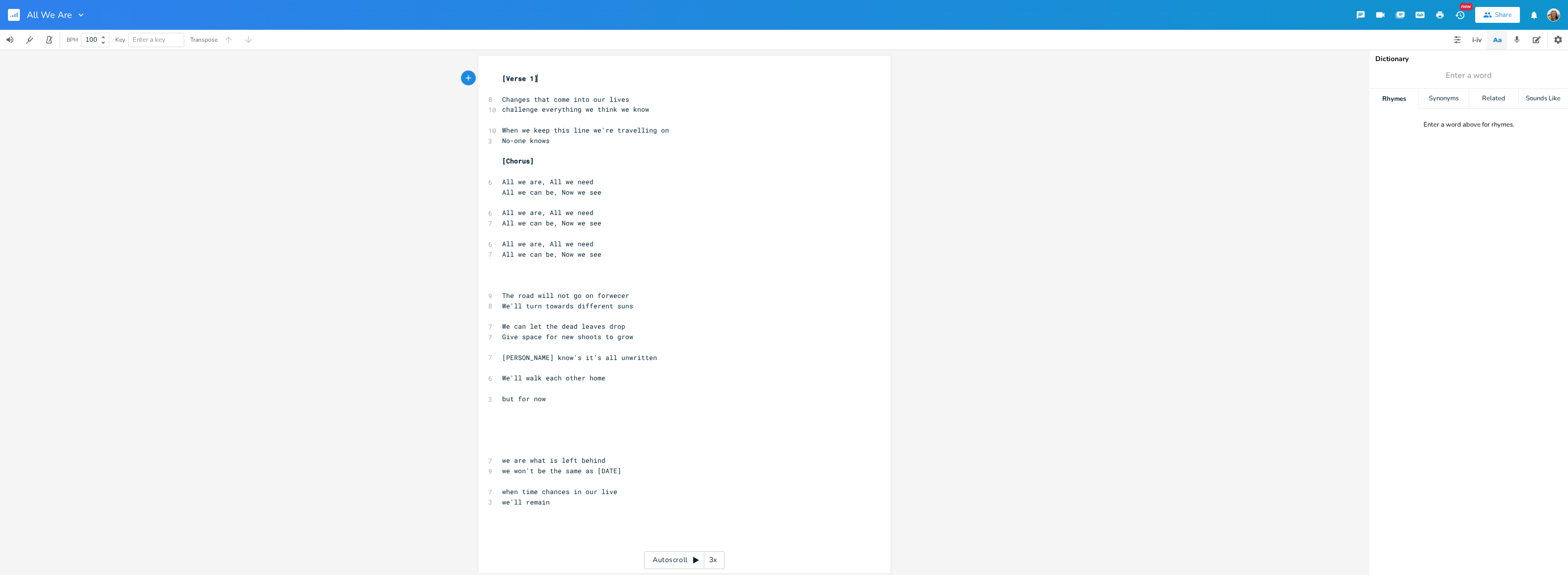
type textarea "[Verse 1]"
drag, startPoint x: 537, startPoint y: 75, endPoint x: 492, endPoint y: 69, distance: 45.4
click at [492, 69] on div "[Verse 1] x [Verse 1] ​ 8 Changes that come into our lives 10 challenge everyth…" at bounding box center [684, 314] width 412 height 517
click at [530, 278] on pre "​" at bounding box center [680, 274] width 359 height 11
paste textarea "1"
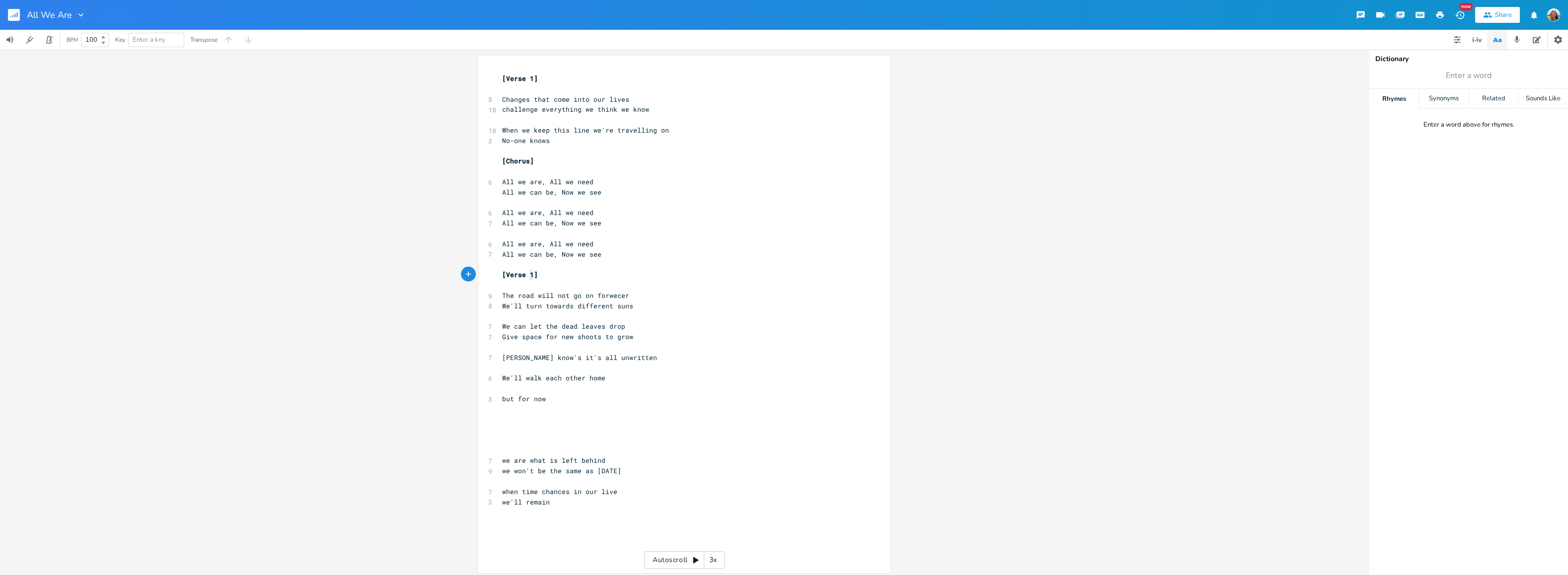
click at [527, 273] on span "[Verse 1]" at bounding box center [520, 274] width 35 height 9
type textarea "2"
click at [570, 136] on pre "No-one knows" at bounding box center [680, 141] width 359 height 11
type textarea "... but for nowe"
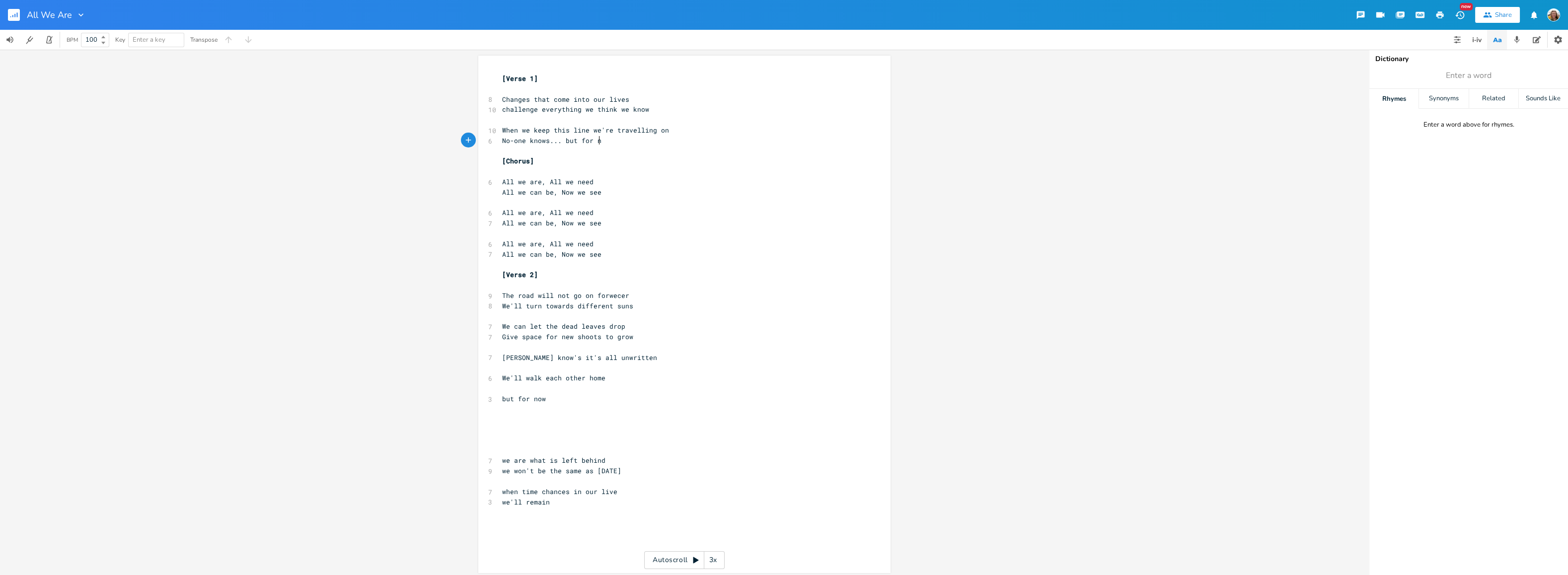
scroll to position [0, 43]
type textarea "e"
click at [507, 128] on span "When we keep this line we're travelling on" at bounding box center [586, 130] width 167 height 9
click at [513, 129] on span "When we keep this line we're travelling on" at bounding box center [586, 130] width 167 height 9
type textarea "en"
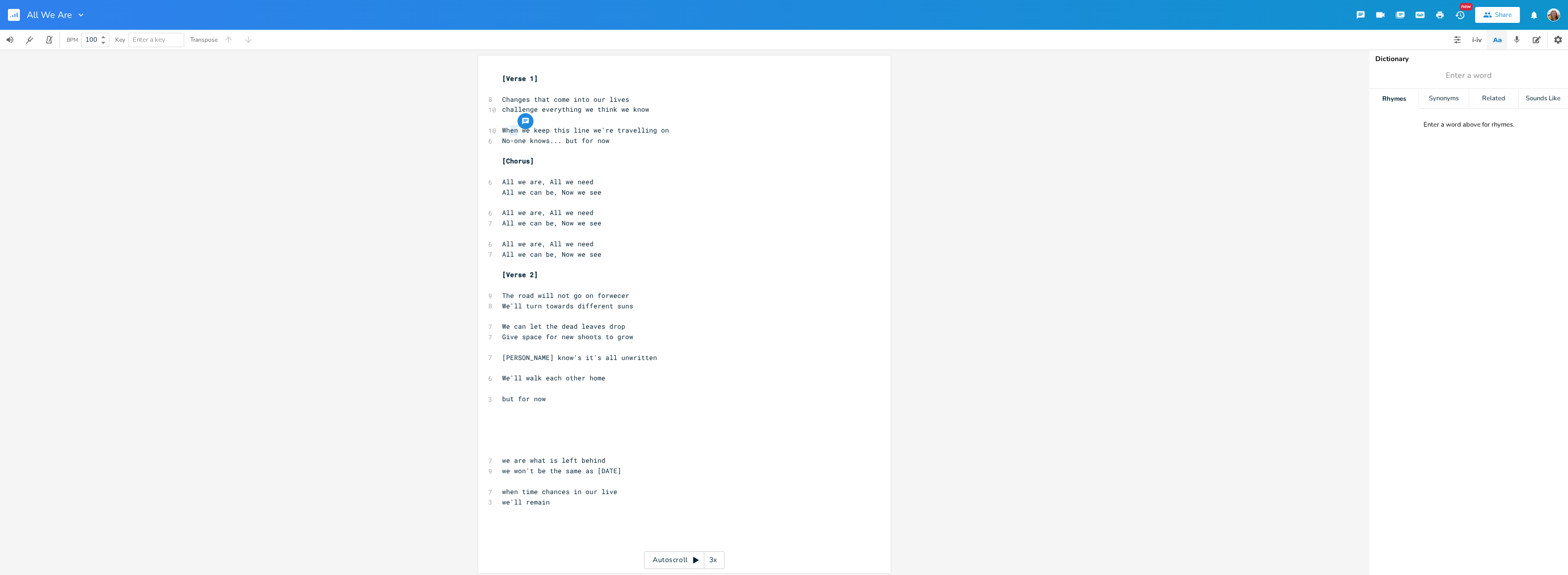
drag, startPoint x: 514, startPoint y: 129, endPoint x: 508, endPoint y: 128, distance: 6.1
click at [508, 128] on span "When we keep this line we're travelling on" at bounding box center [586, 130] width 167 height 9
type textarea "wil"
type textarea "ill"
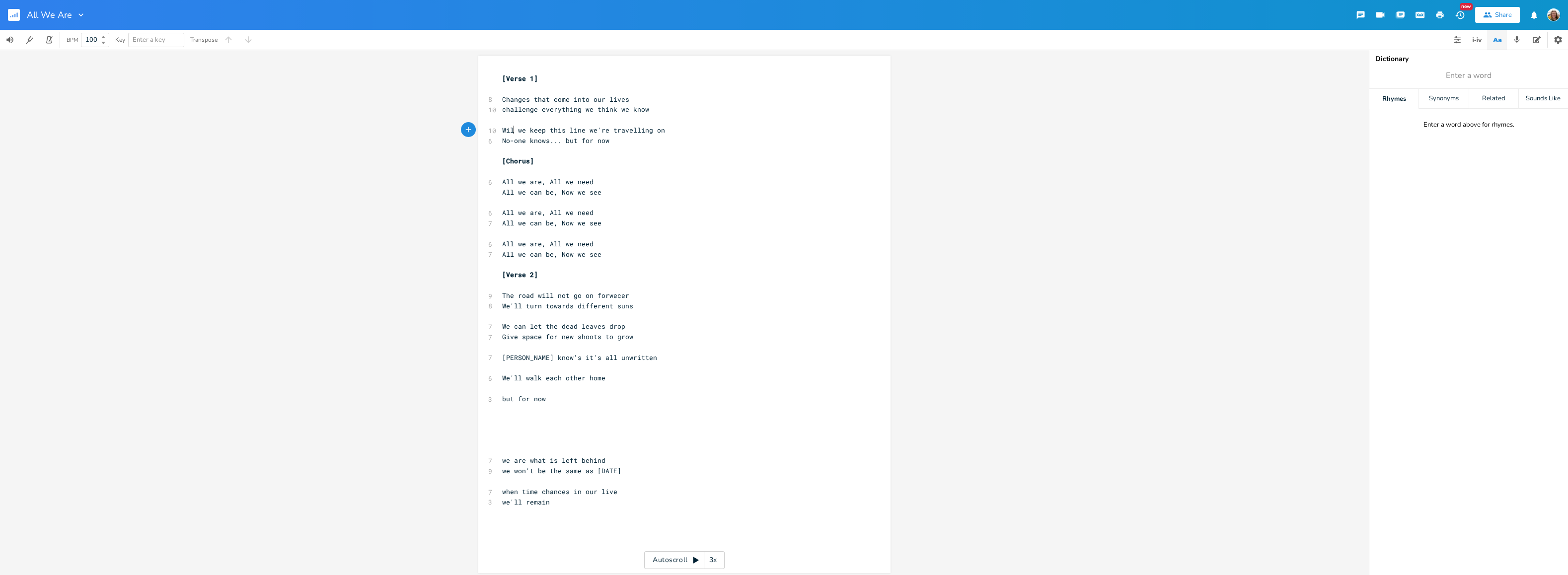
scroll to position [0, 4]
type textarea "wil"
drag, startPoint x: 545, startPoint y: 294, endPoint x: 535, endPoint y: 293, distance: 10.0
click at [535, 293] on span "The road will not go on forwecer" at bounding box center [566, 296] width 127 height 9
type textarea "may"
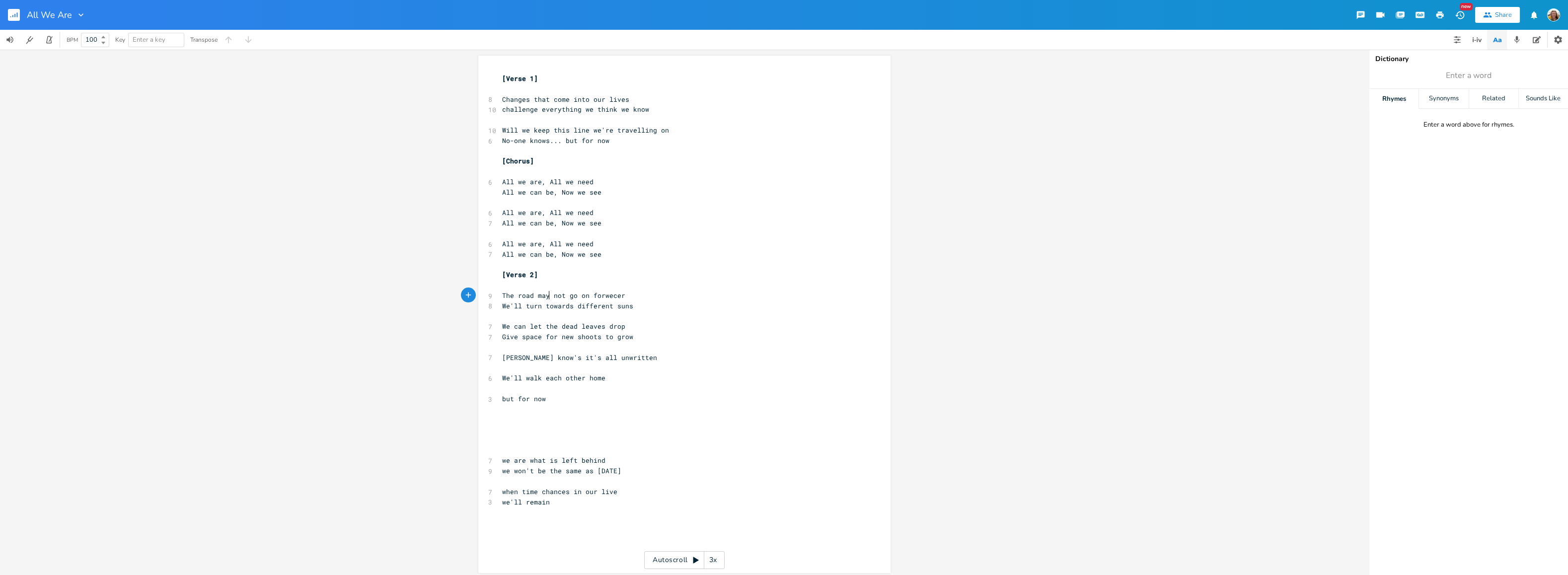
scroll to position [0, 11]
type textarea "Noone know's"
drag, startPoint x: 547, startPoint y: 355, endPoint x: 496, endPoint y: 359, distance: 51.2
click at [496, 359] on div "Noone know's x [Verse 1] ​ 8 Changes that come into our lives 10 challenge ever…" at bounding box center [684, 314] width 412 height 517
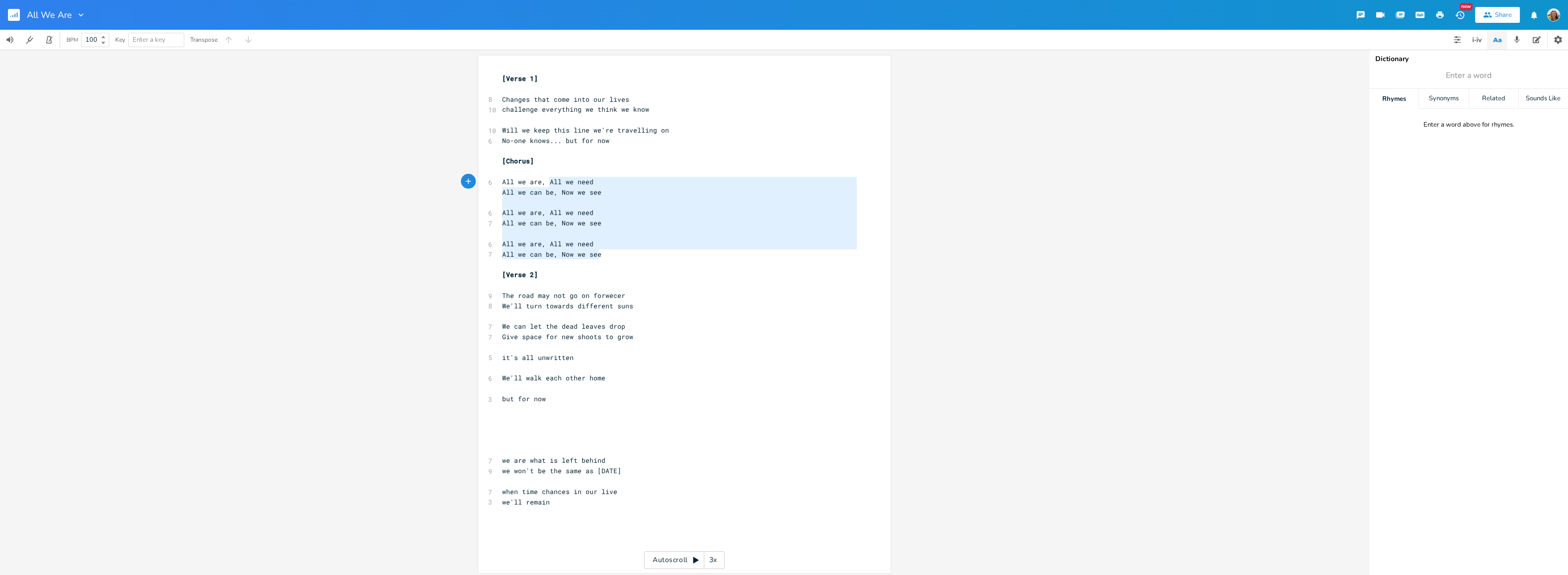
type textarea "[Chorus] All we are, All we need All we can be, Now we see All we are, All we n…"
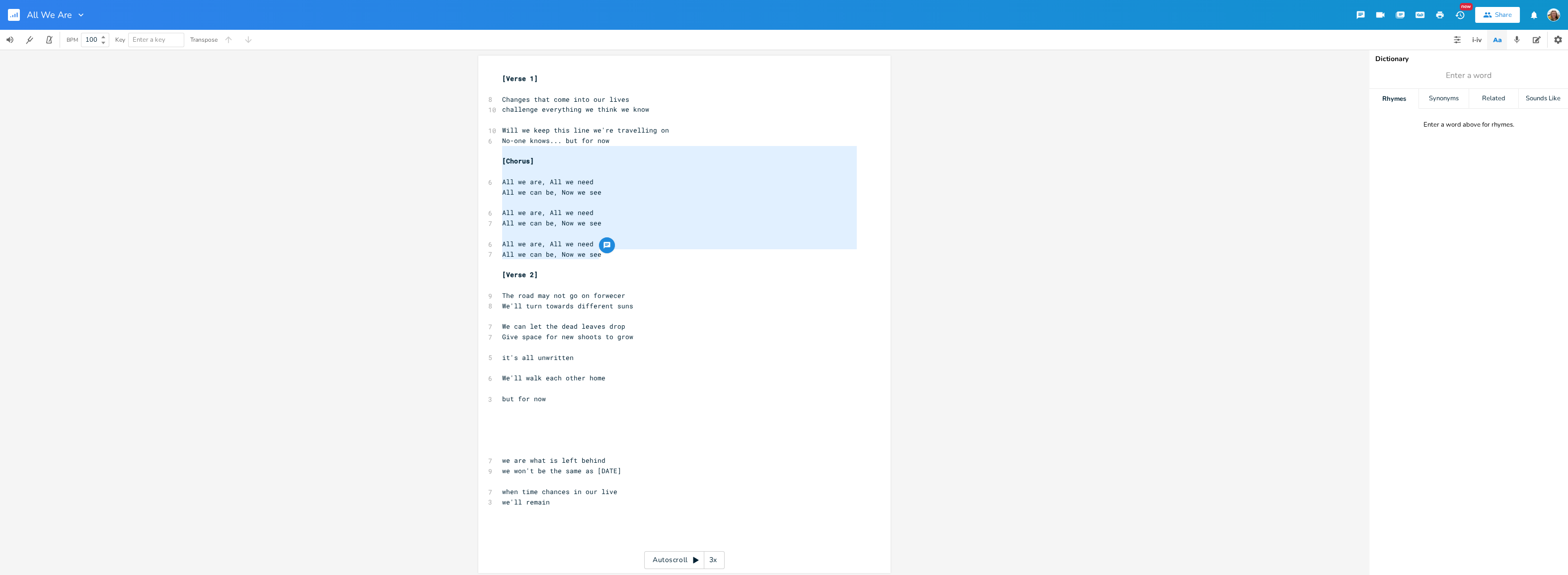
drag, startPoint x: 601, startPoint y: 253, endPoint x: 491, endPoint y: 156, distance: 146.7
click at [491, 156] on div "[Chorus] All we are, All we need All we can be, Now we see All we are, All we n…" at bounding box center [684, 314] width 412 height 517
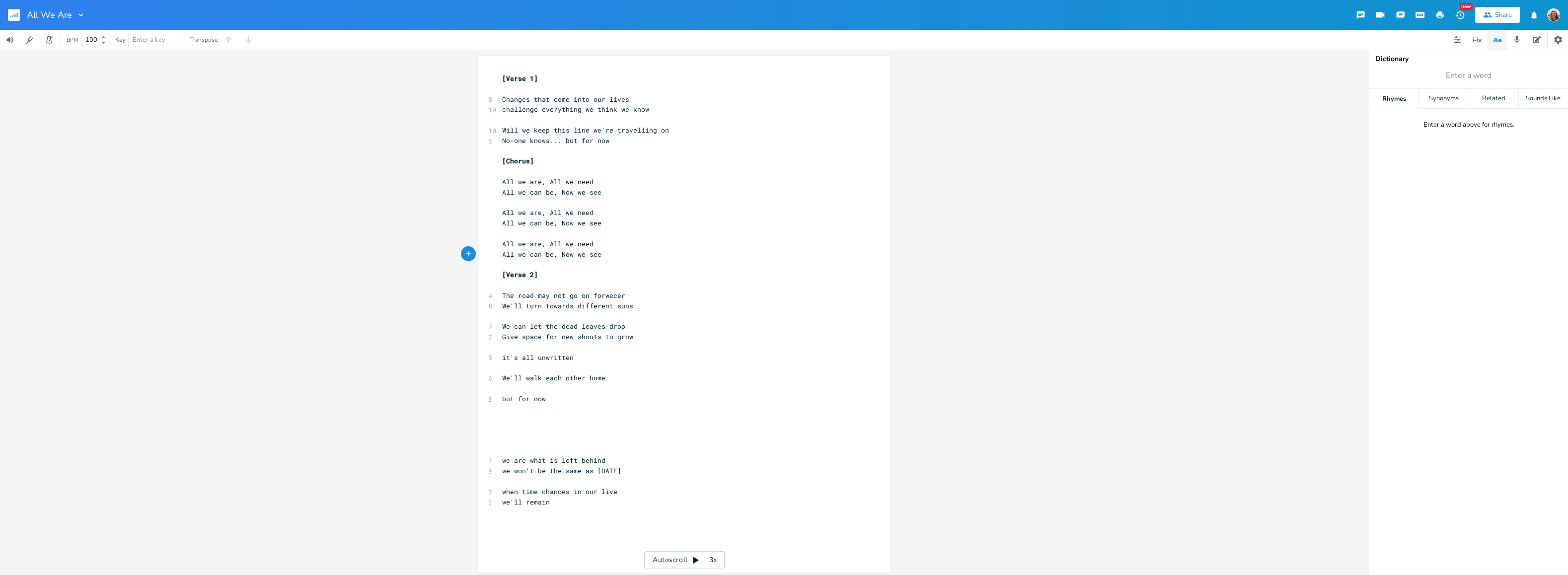
click at [533, 421] on pre "​" at bounding box center [680, 419] width 359 height 11
click at [547, 400] on pre "but for now" at bounding box center [680, 399] width 359 height 11
type textarea "..."
type textarea "We'll walk each"
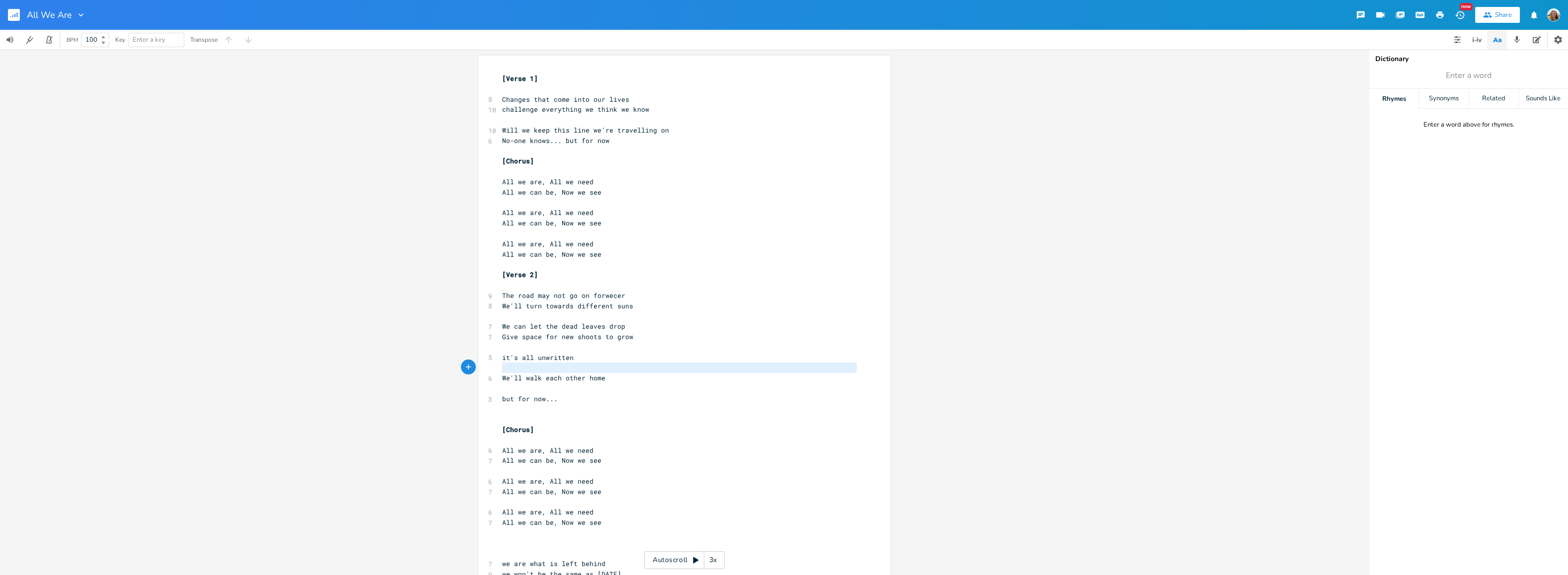
type textarea "We'll walk each other home"
drag, startPoint x: 499, startPoint y: 381, endPoint x: 623, endPoint y: 383, distance: 124.0
click at [623, 383] on div "[Verse 1] ​ 8 Changes that come into our lives 10 challenge everything we think…" at bounding box center [680, 368] width 359 height 589
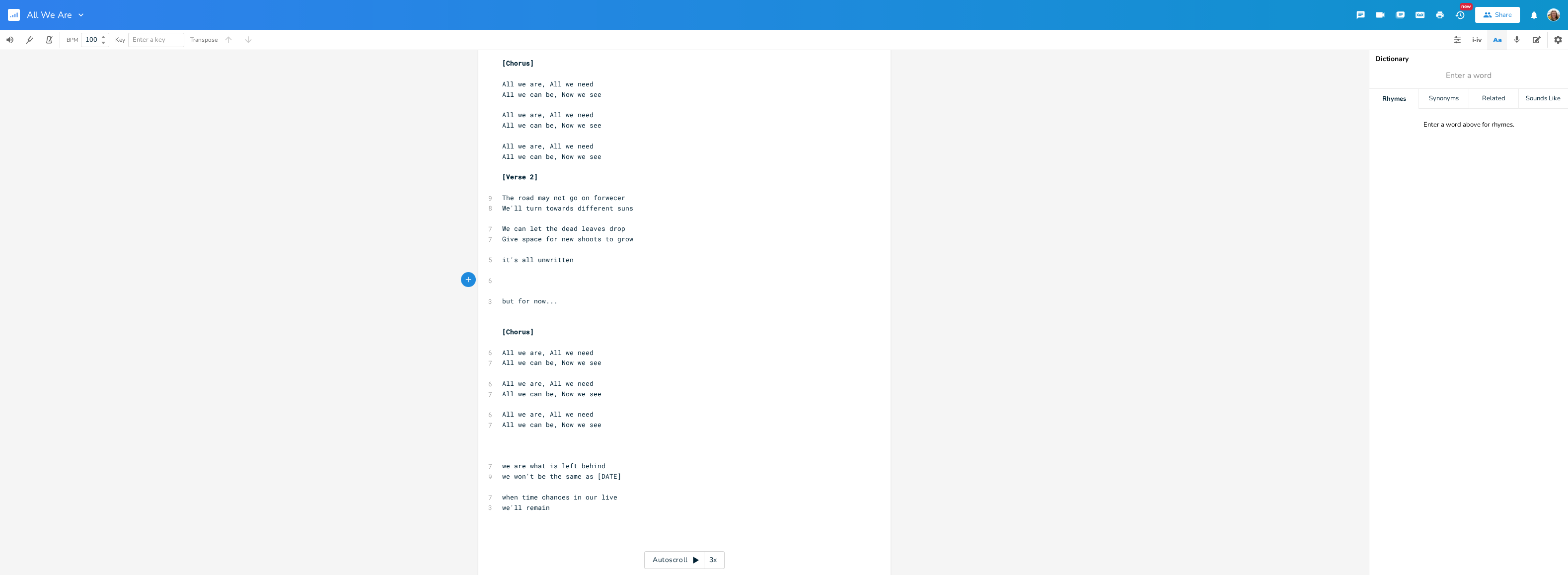
scroll to position [107, 0]
click at [589, 431] on pre "​" at bounding box center [680, 436] width 359 height 11
click at [608, 416] on pre "All we can be, Now we see" at bounding box center [680, 415] width 359 height 11
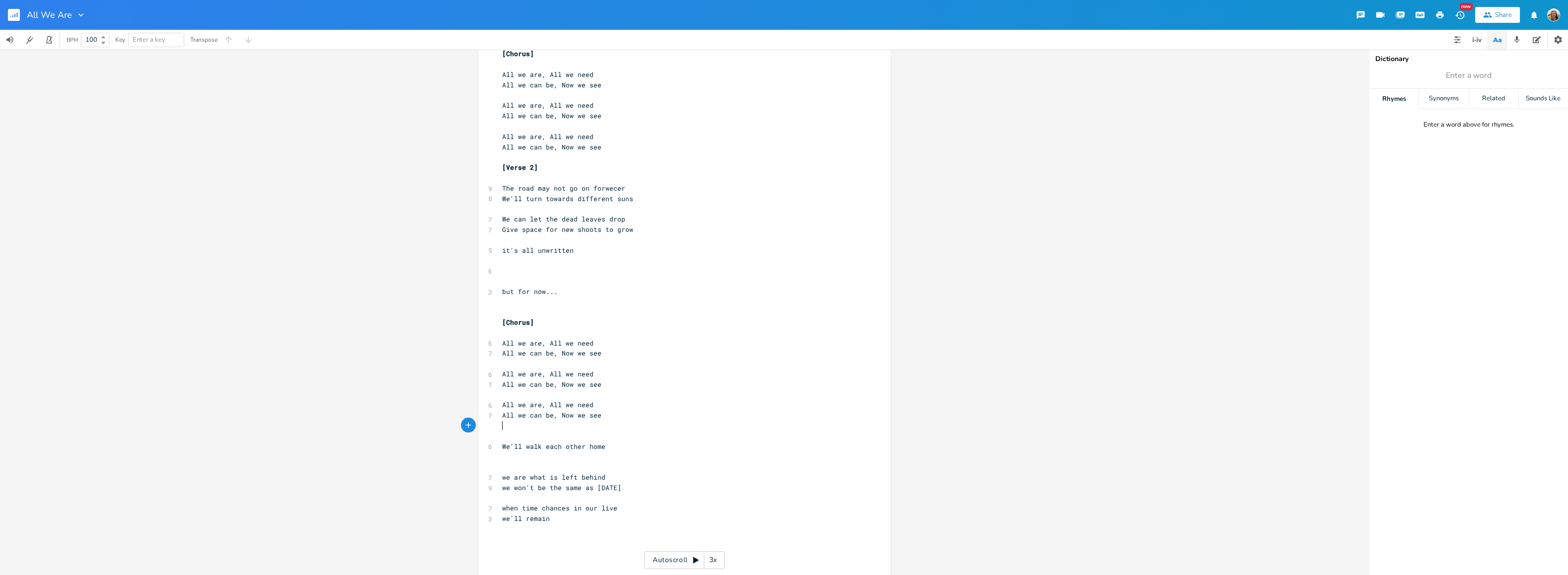
click at [553, 276] on pre "​" at bounding box center [680, 281] width 359 height 11
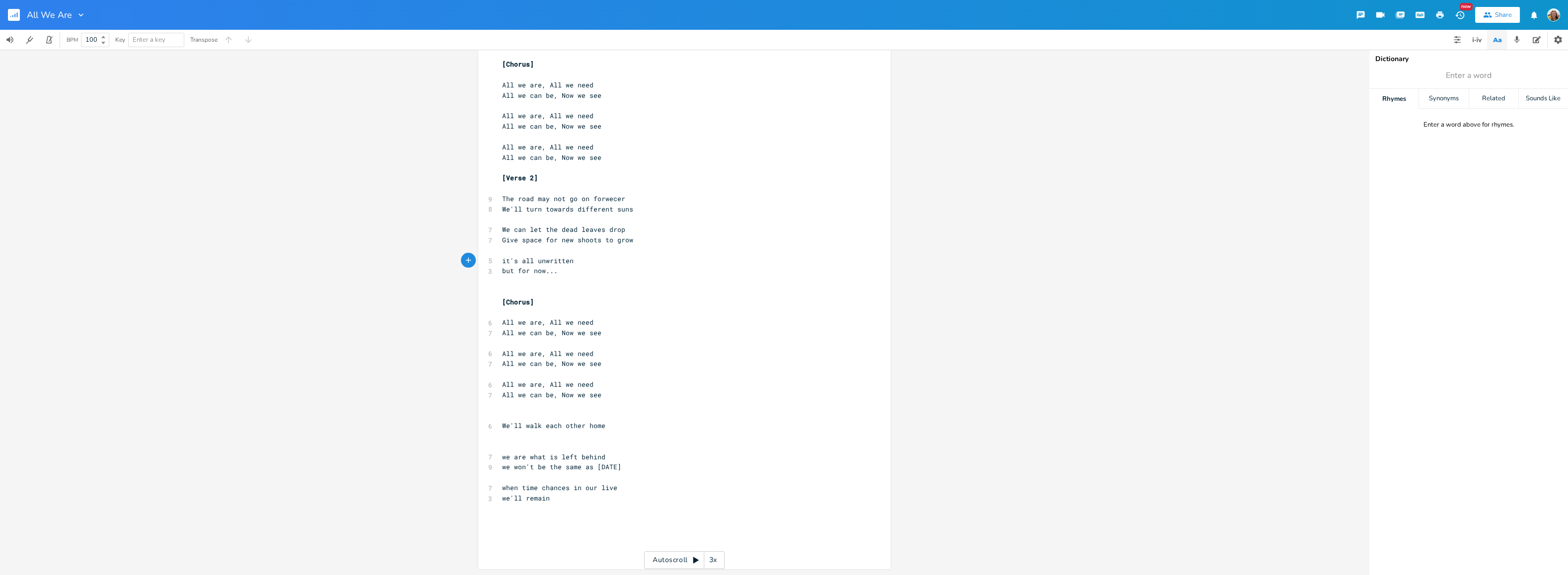
scroll to position [86, 0]
type textarea "... bu"
type textarea "t"
click at [504, 270] on span "it's all unwritten... but for now..." at bounding box center [574, 271] width 143 height 9
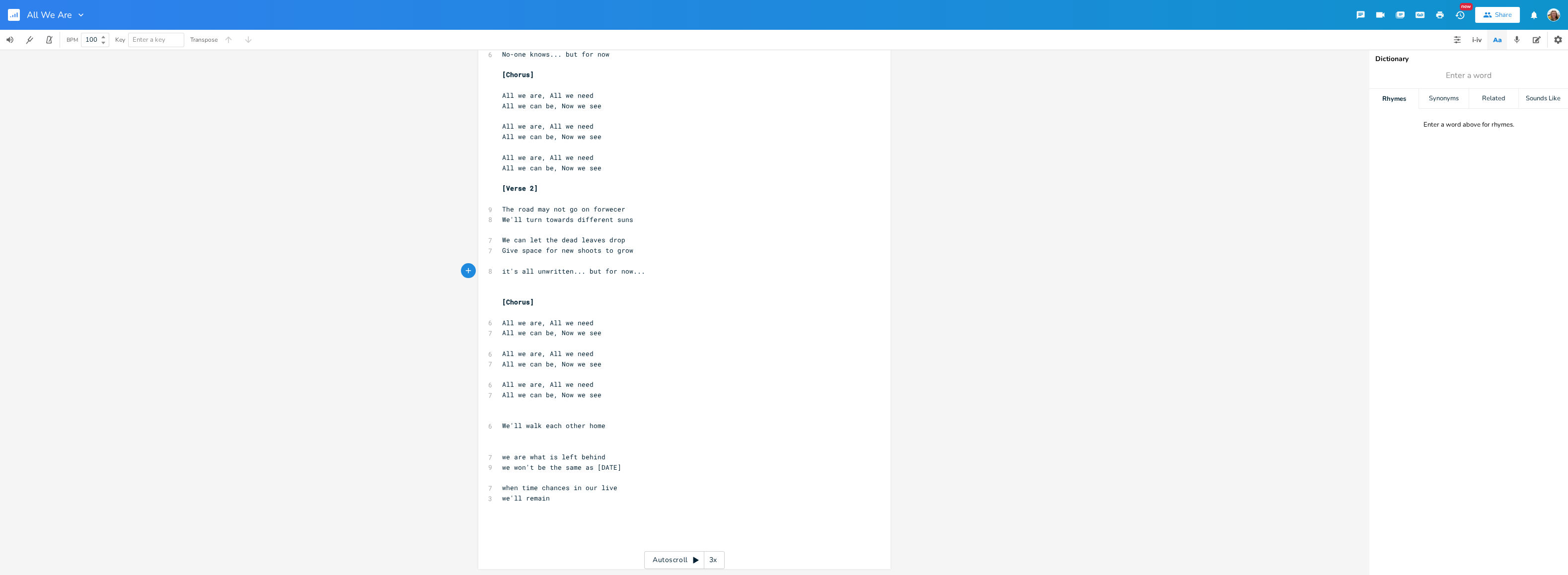
click at [545, 288] on pre "​" at bounding box center [680, 291] width 359 height 11
click at [587, 526] on pre "​" at bounding box center [680, 529] width 359 height 11
type textarea "But why don't we try"
type textarea "We try to make everything do"
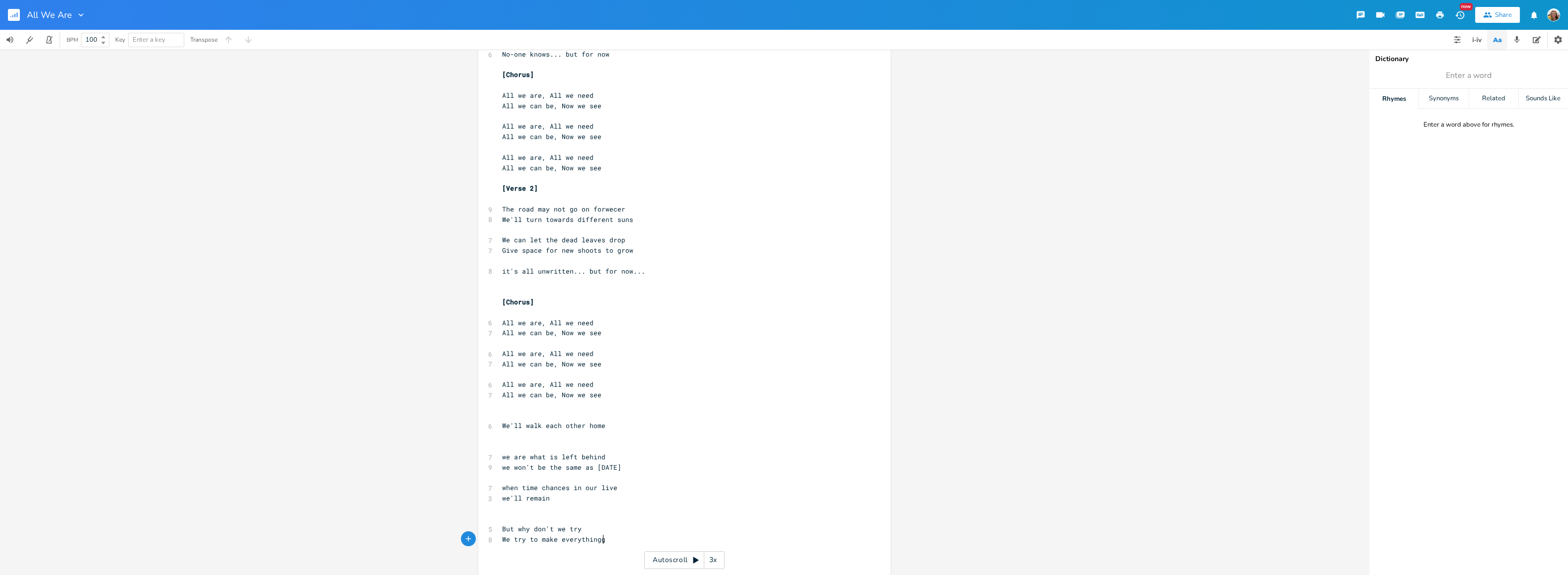
type textarea "go"
type textarea "go right"
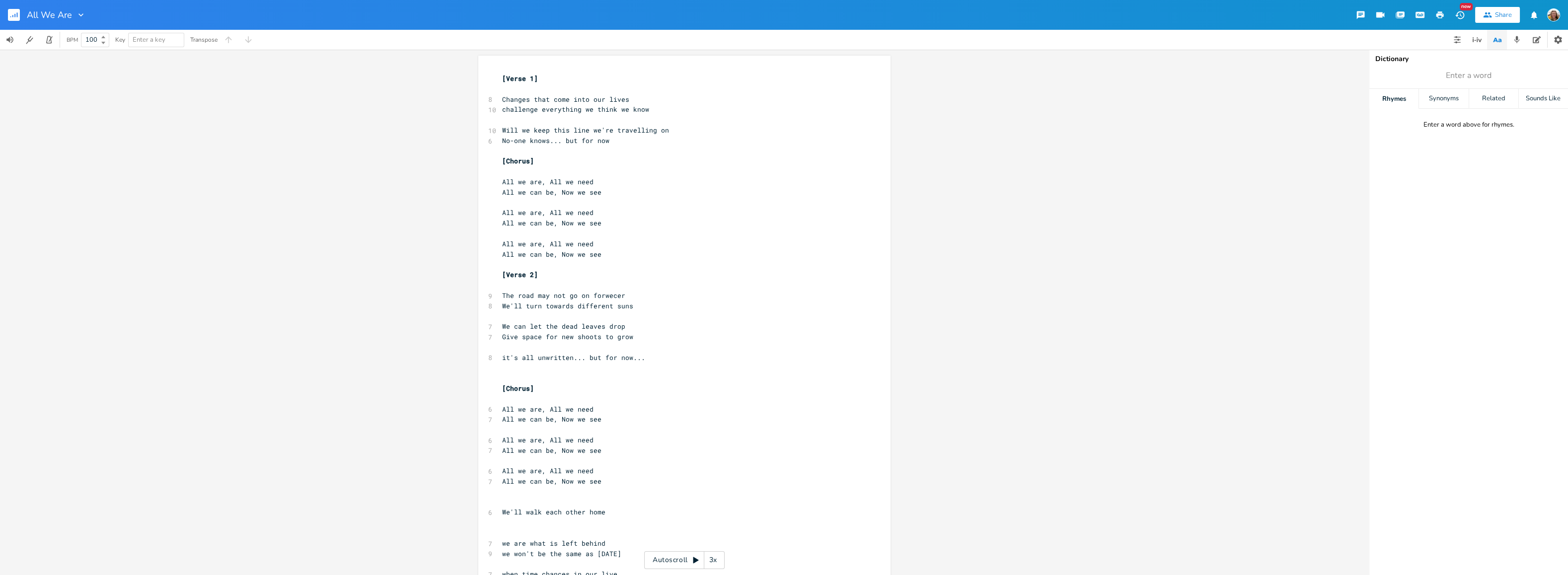
click at [667, 146] on pre "​" at bounding box center [680, 151] width 359 height 11
type textarea "we try hard to sa"
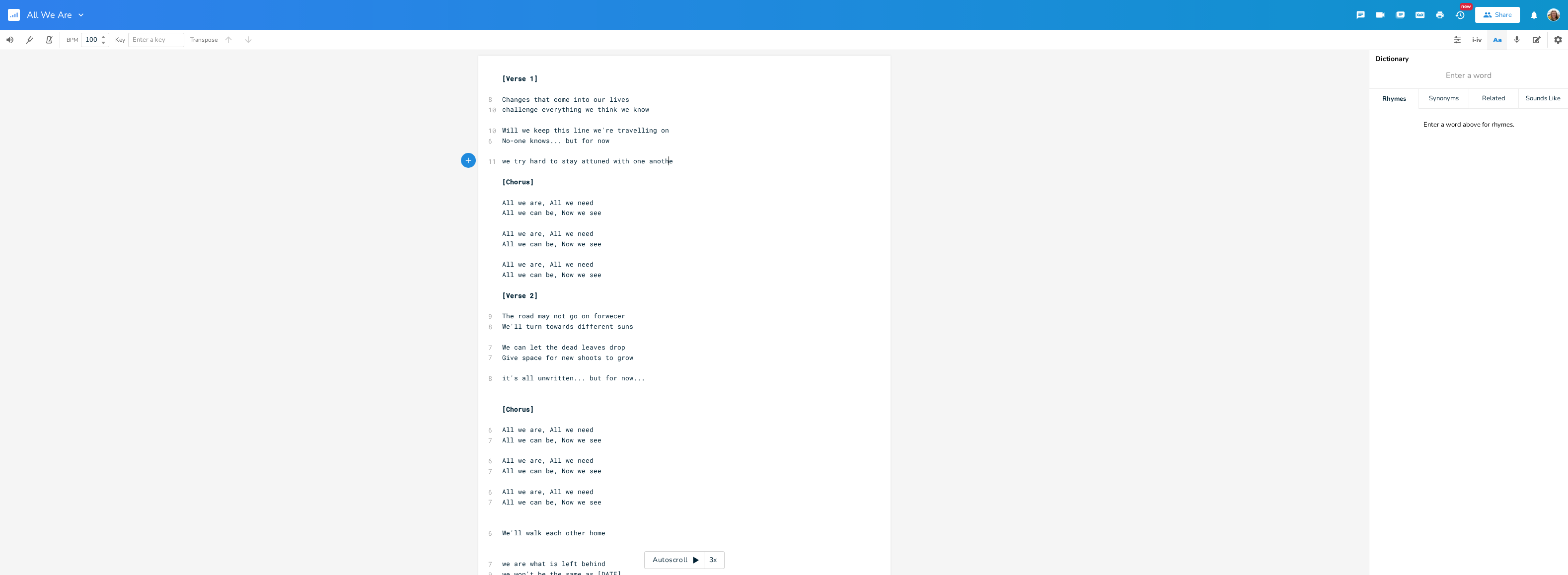
type textarea "tay attuned with one another"
type textarea "when times takes away that continuity"
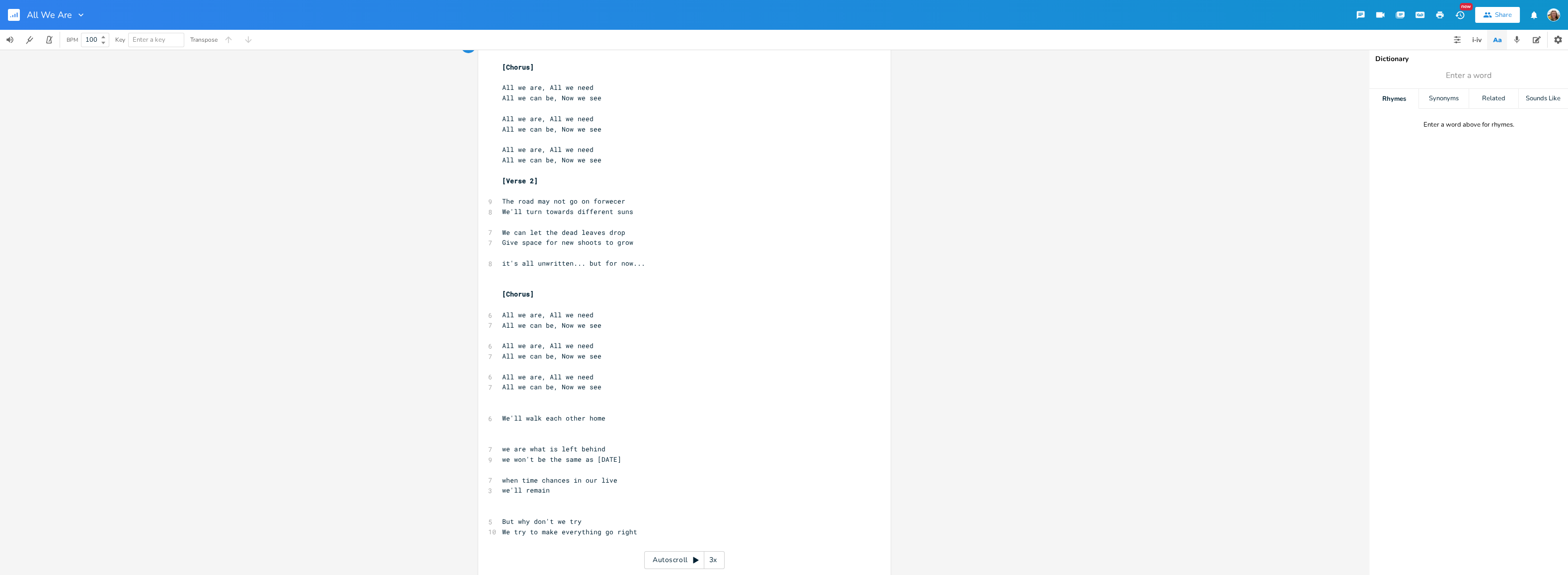
scroll to position [138, 0]
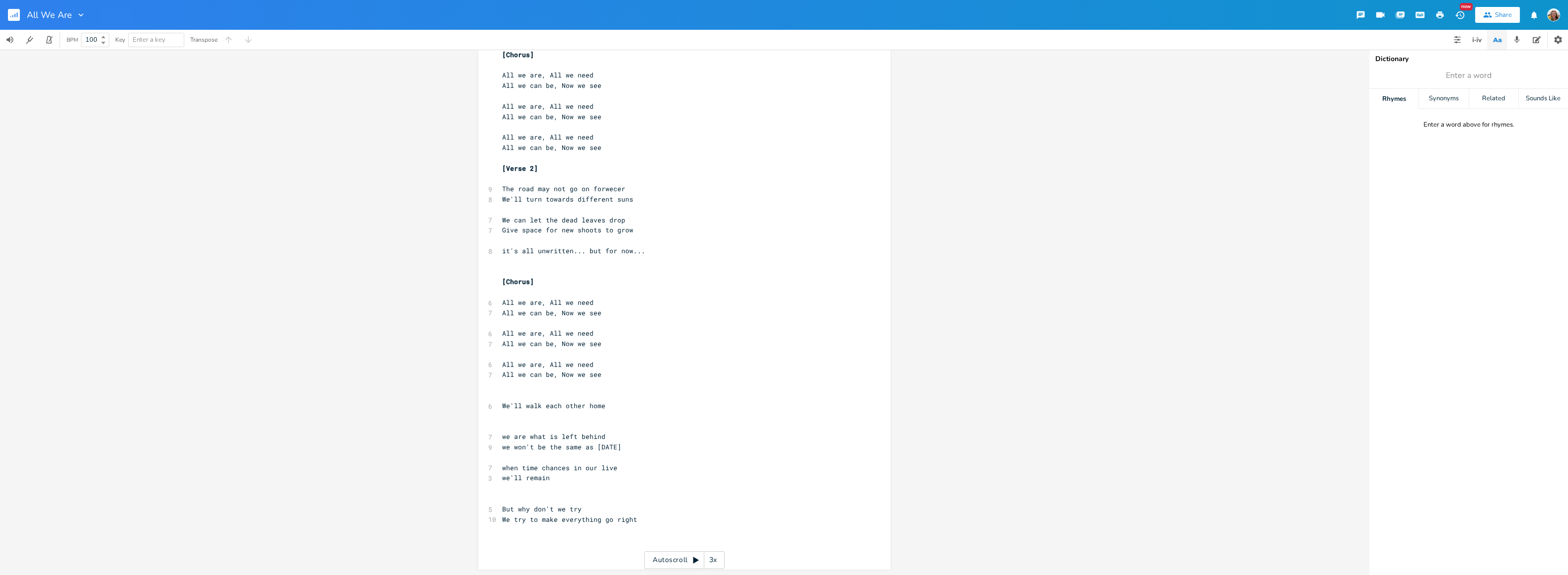
click at [557, 386] on pre "​" at bounding box center [680, 385] width 359 height 11
type textarea "Break"
type textarea "I know,"
type textarea "....something something"
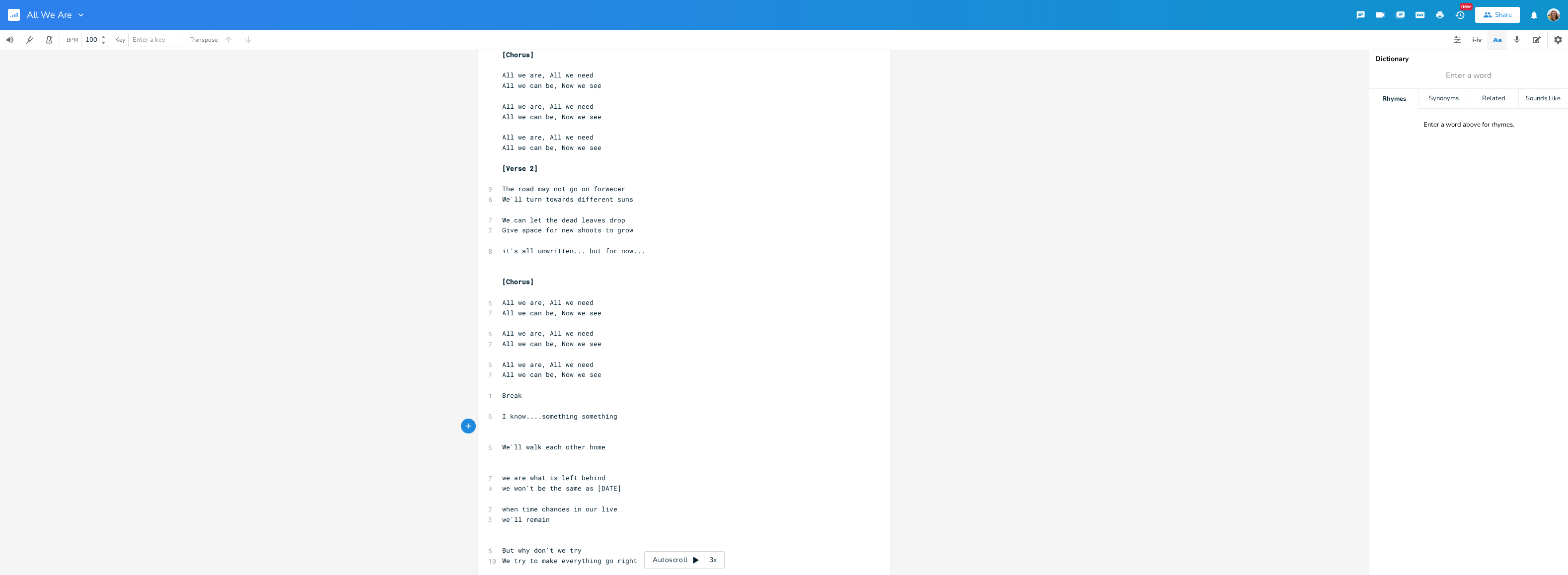
click at [10, 9] on rect "button" at bounding box center [14, 14] width 12 height 12
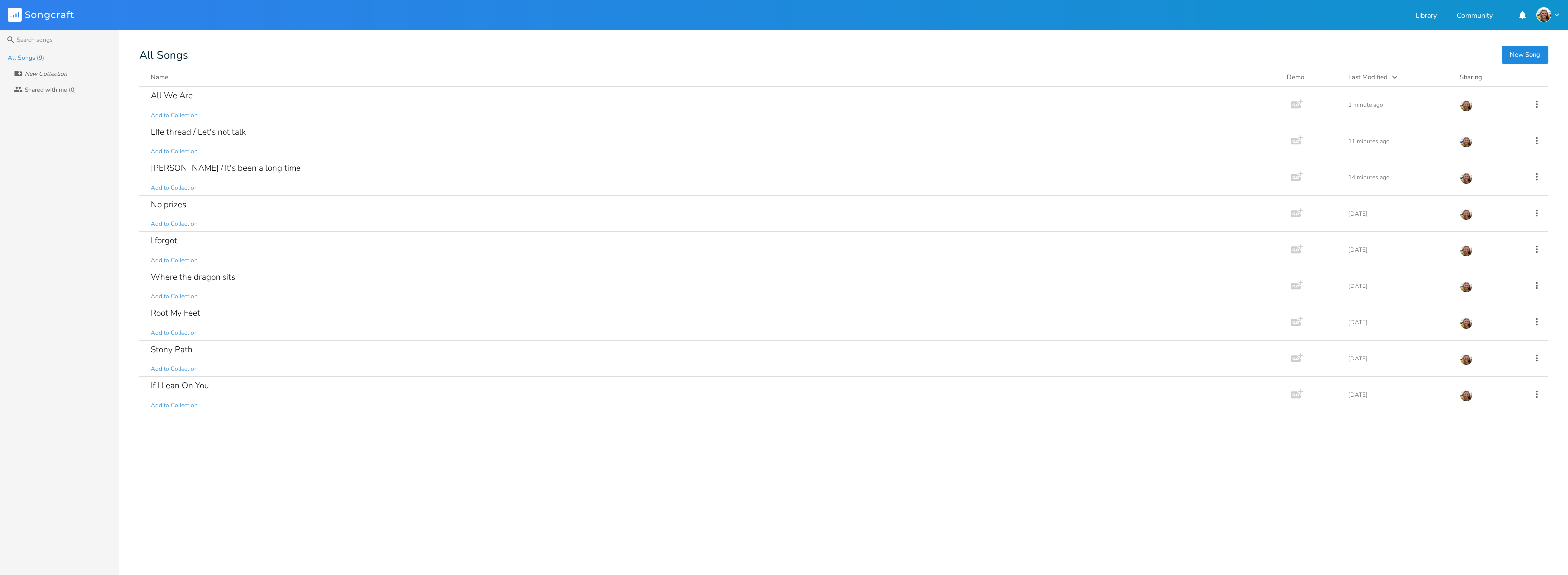
click at [1526, 58] on button "New Song" at bounding box center [1525, 54] width 46 height 18
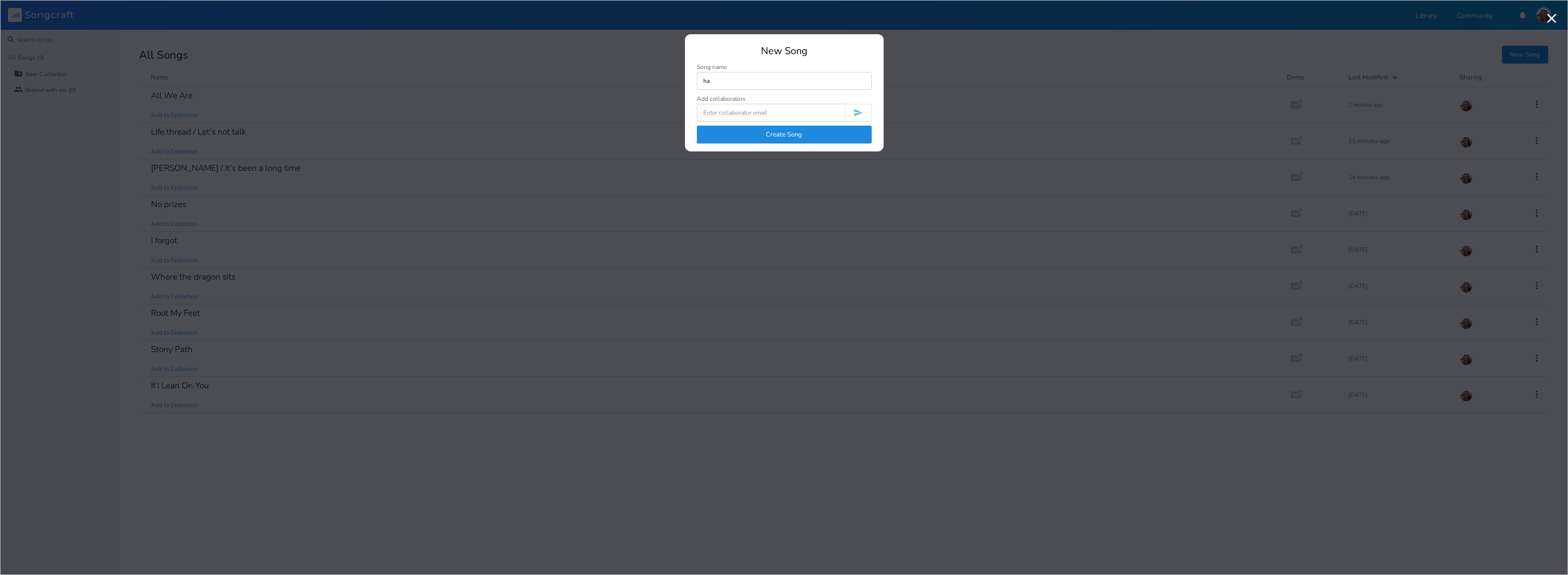
type input "h"
type input "Have you back in a second"
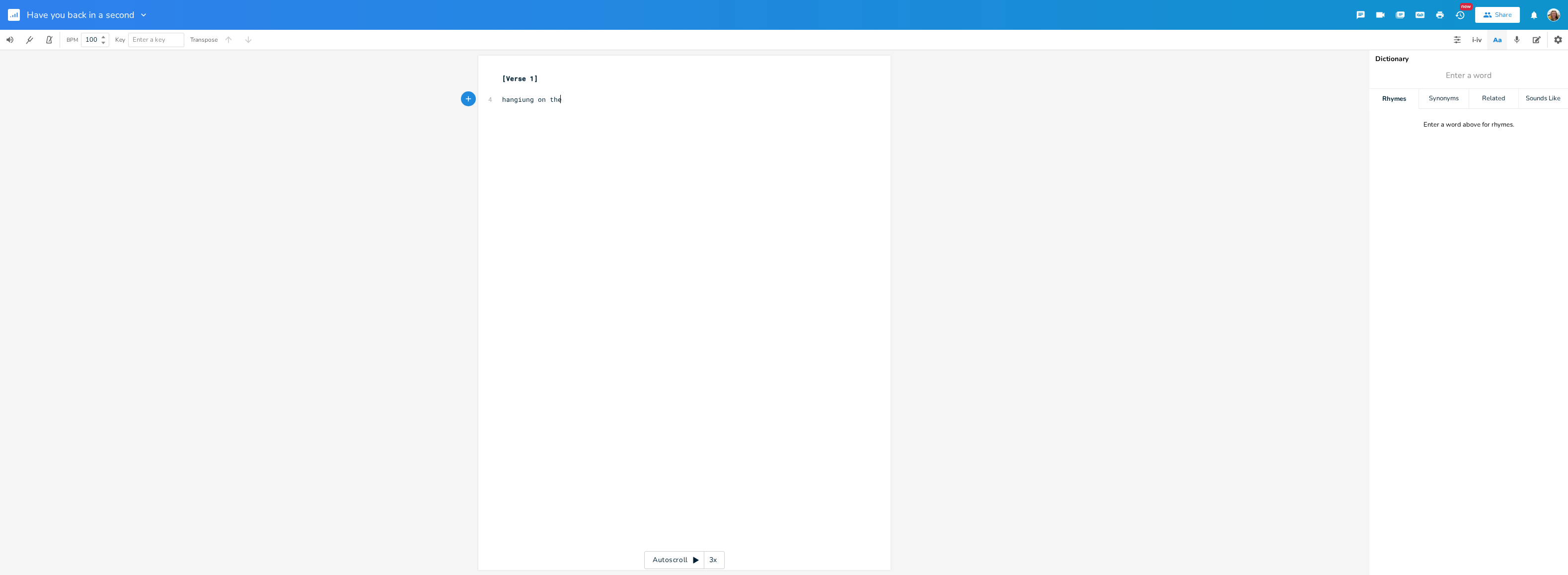
type textarea "hangiung on the"
type textarea "ng in"
type textarea "on the end of your coat tai;ls"
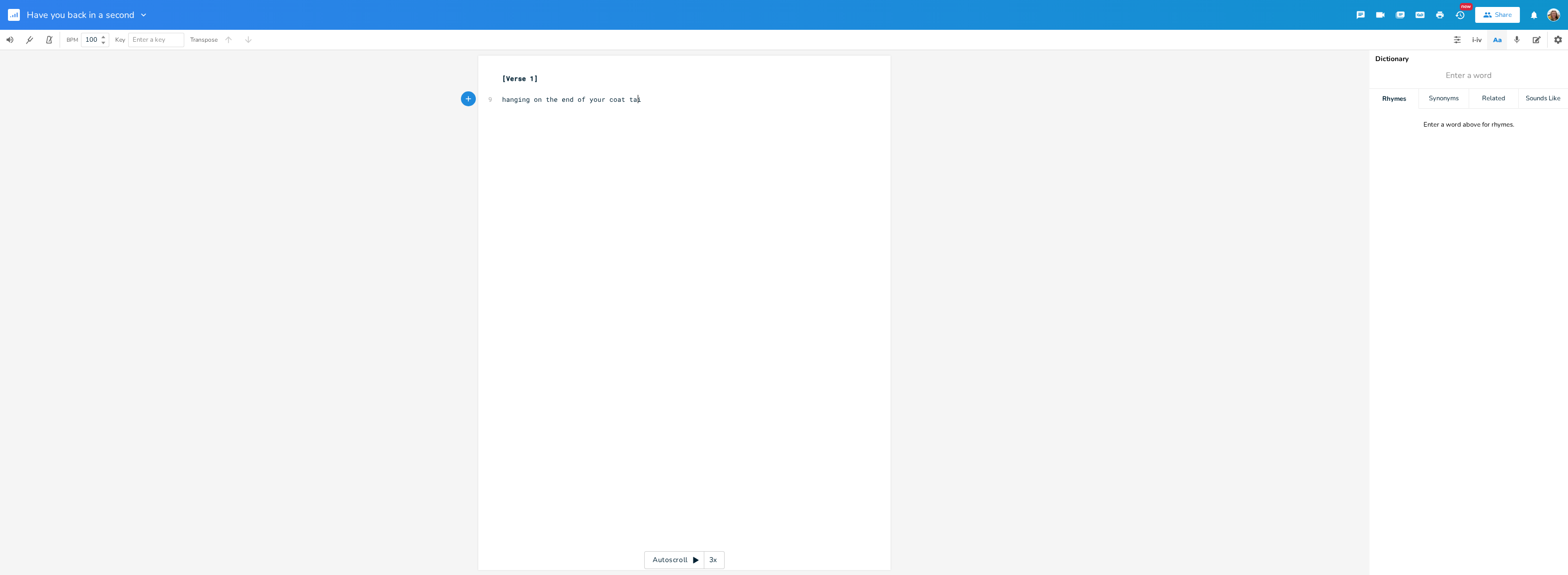
type textarea "l"
type textarea "s"
type textarea "you l,o"
type textarea "oojm"
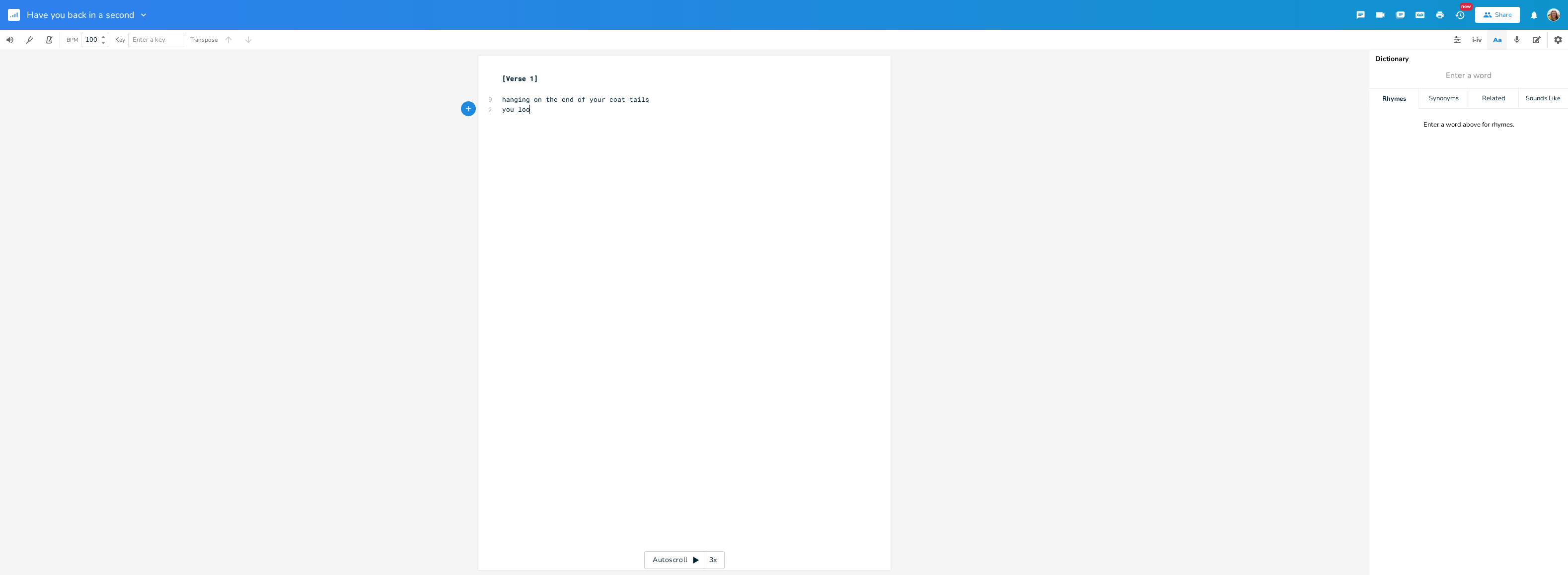
scroll to position [0, 14]
type textarea "king forward"
type textarea "and I'm running after you"
type textarea "thias can't be what I was made for"
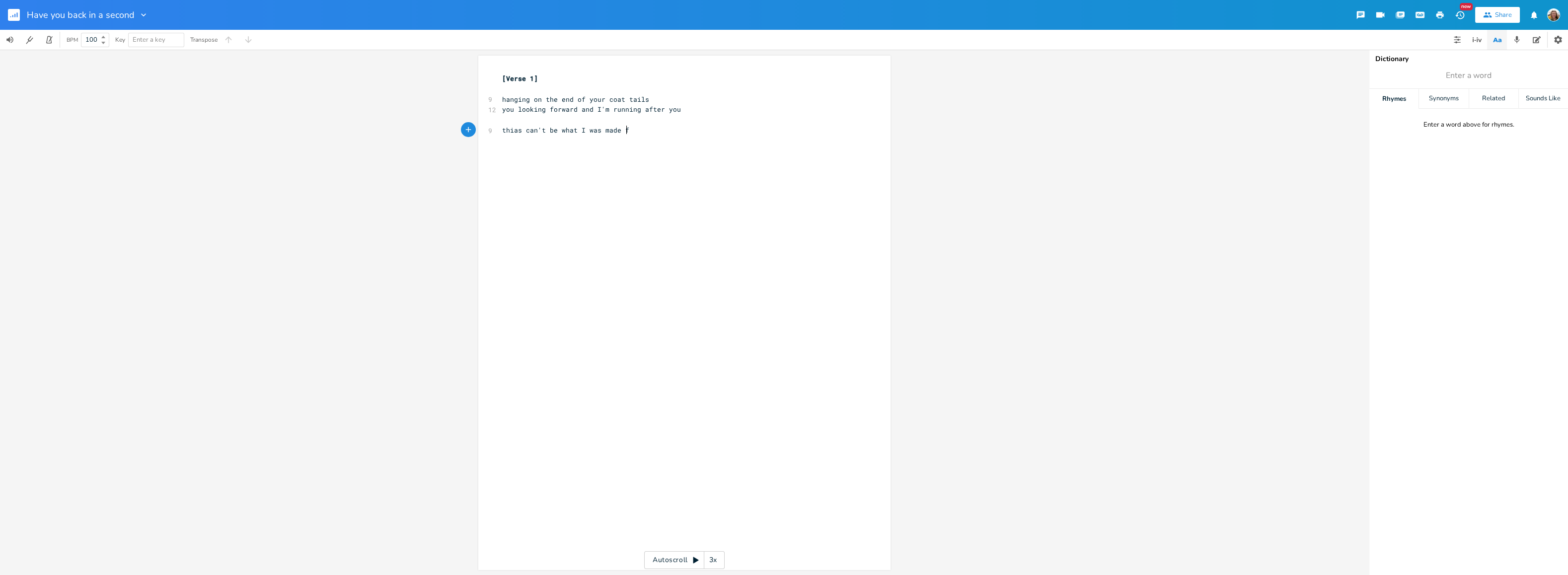
scroll to position [0, 100]
type textarea "come the old something when I yus"
type textarea "used to be the myus"
type textarea "use"
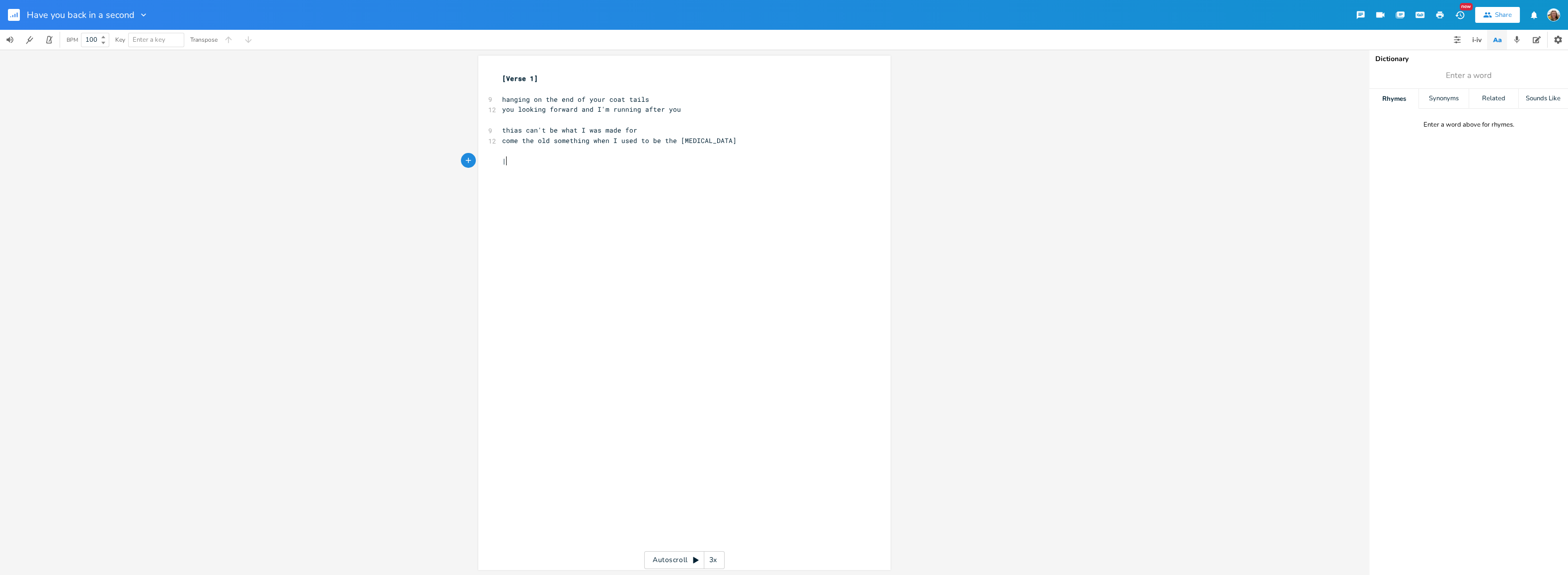
type textarea "|A"
type textarea "And I am trying to let go"
type textarea "go"
type textarea "And I am trying to let go"
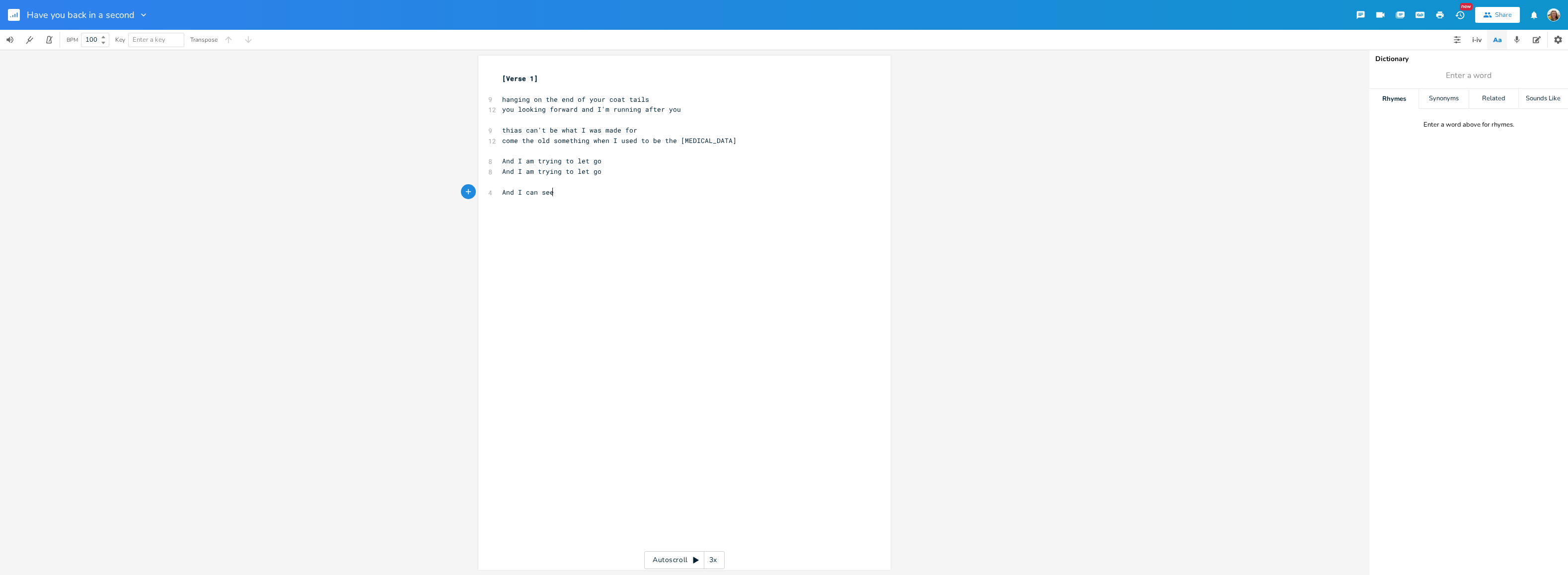
scroll to position [0, 40]
type textarea "And I can see my turnoff is coming"
type textarea "I woul dhave you"
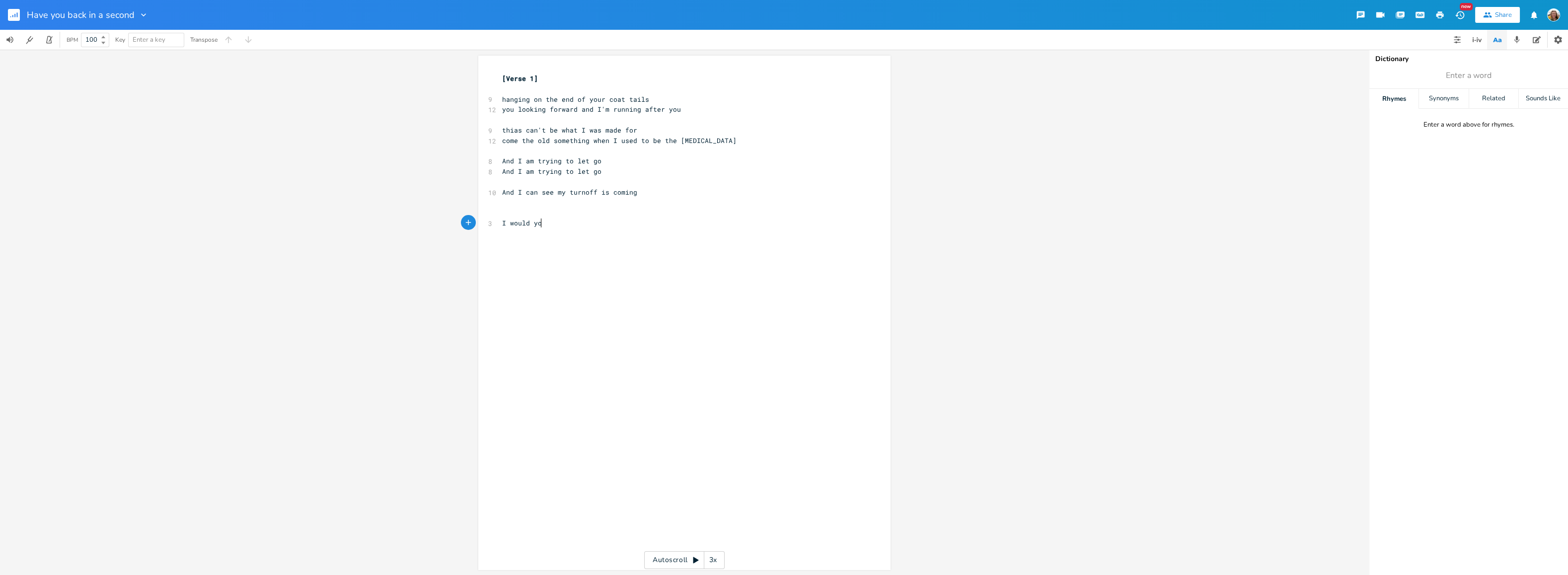
type textarea "d you"
type textarea "have you back in a second"
type textarea "I would have you back in s"
type textarea "a second"
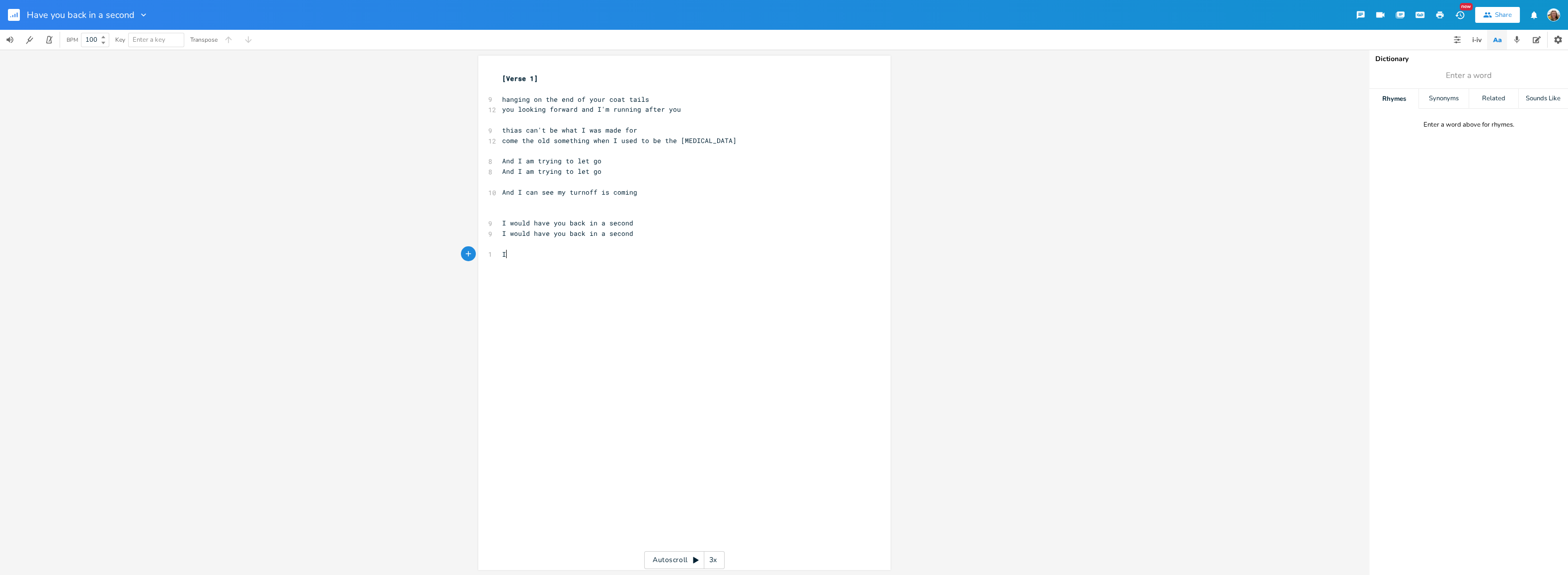
type textarea "I"
type textarea "f I could cut myself open"
type textarea "m"
type textarea ", instead of blod"
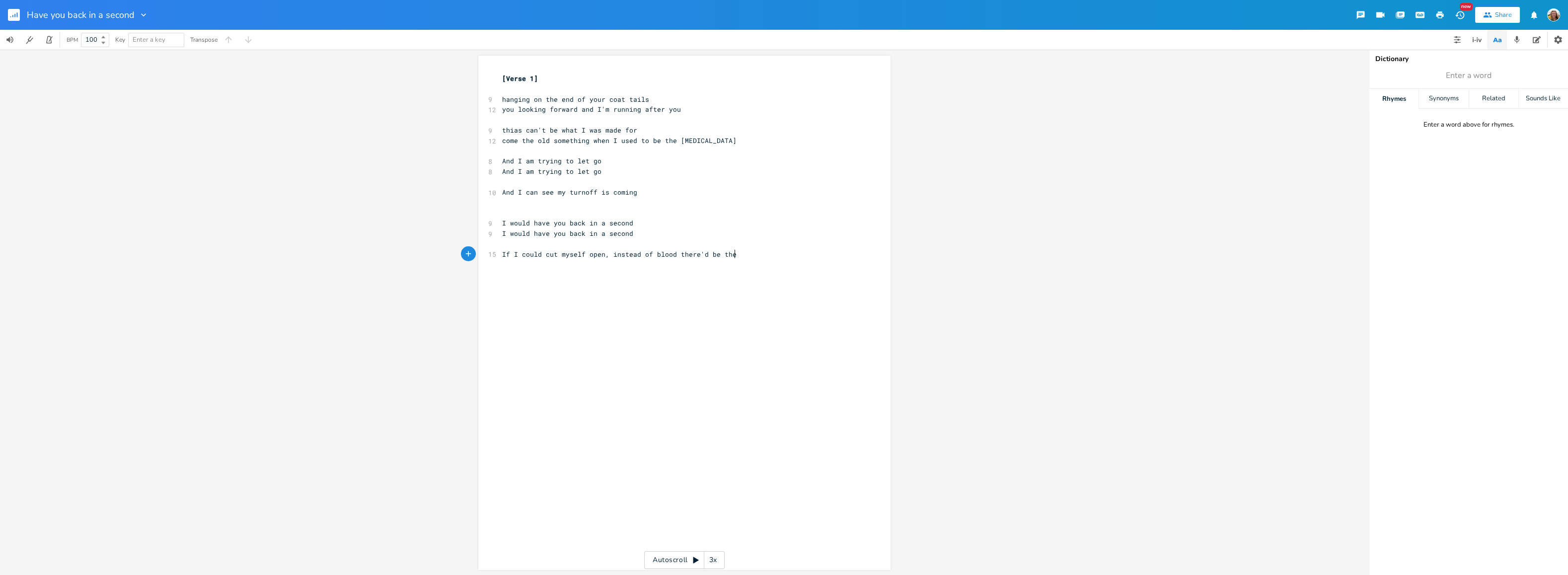
type textarea "od there'd be the e"
type textarea "tears for you"
